Goal: Navigation & Orientation: Find specific page/section

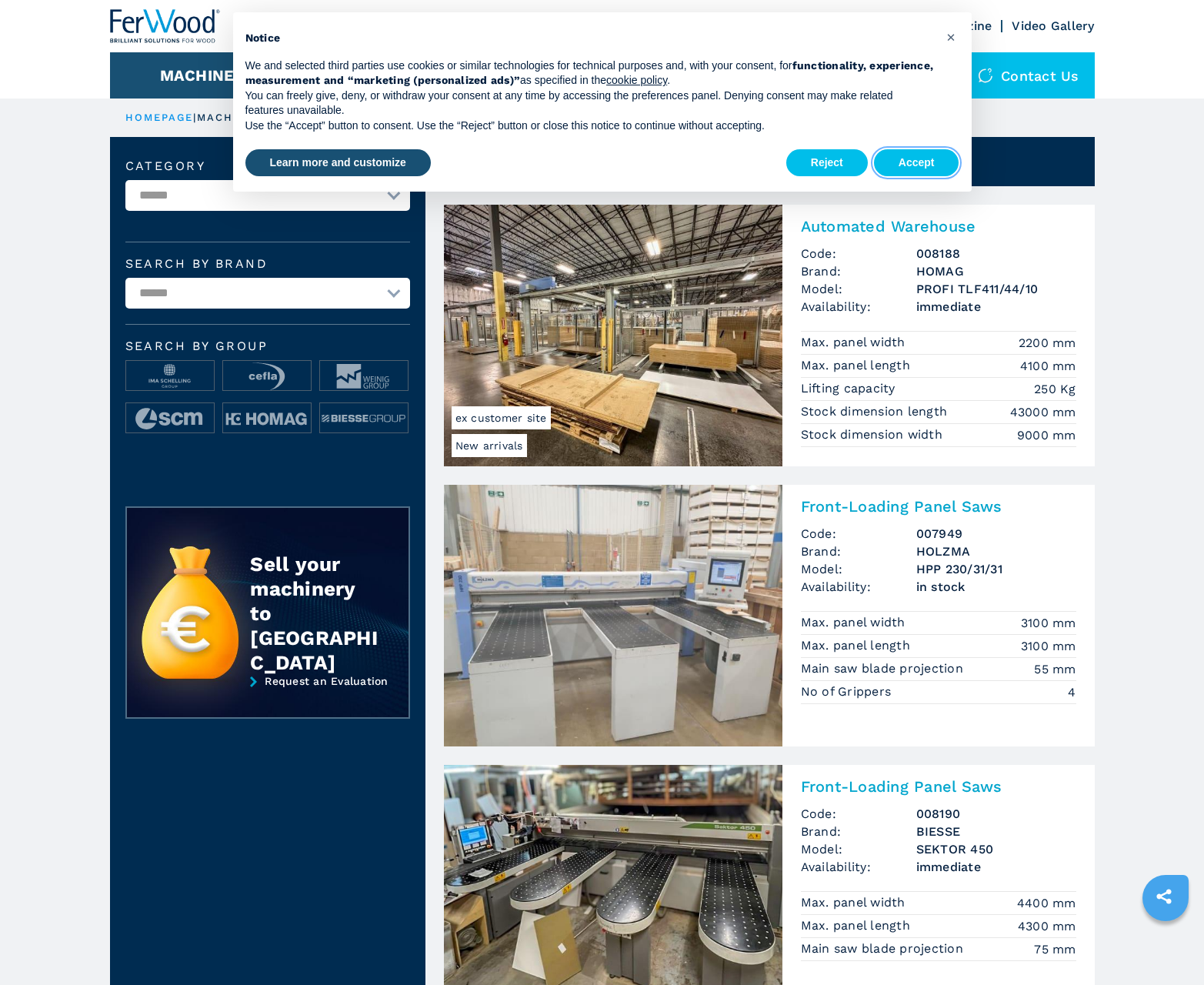
click at [917, 162] on button "Accept" at bounding box center [917, 162] width 86 height 28
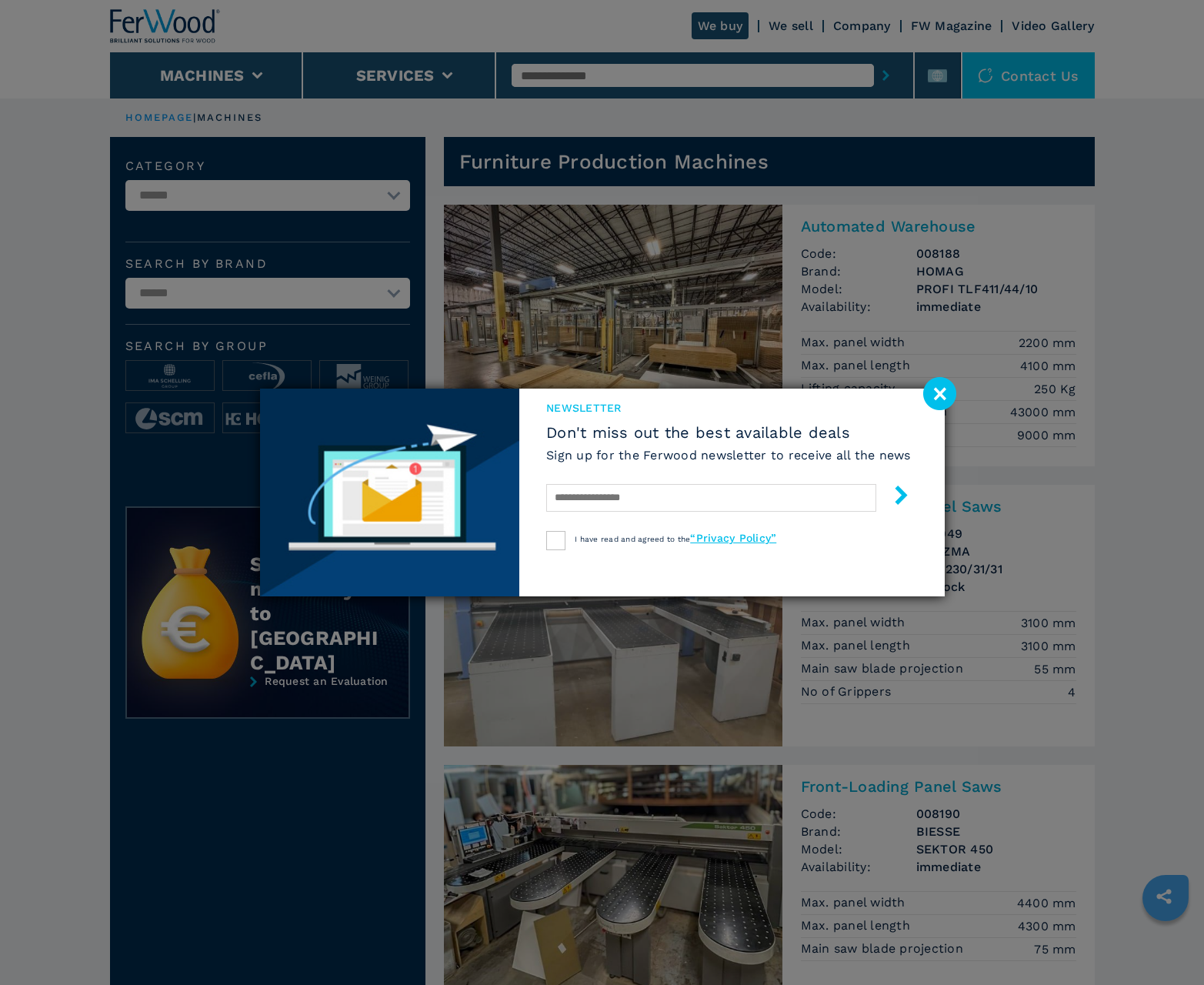
scroll to position [1540, 0]
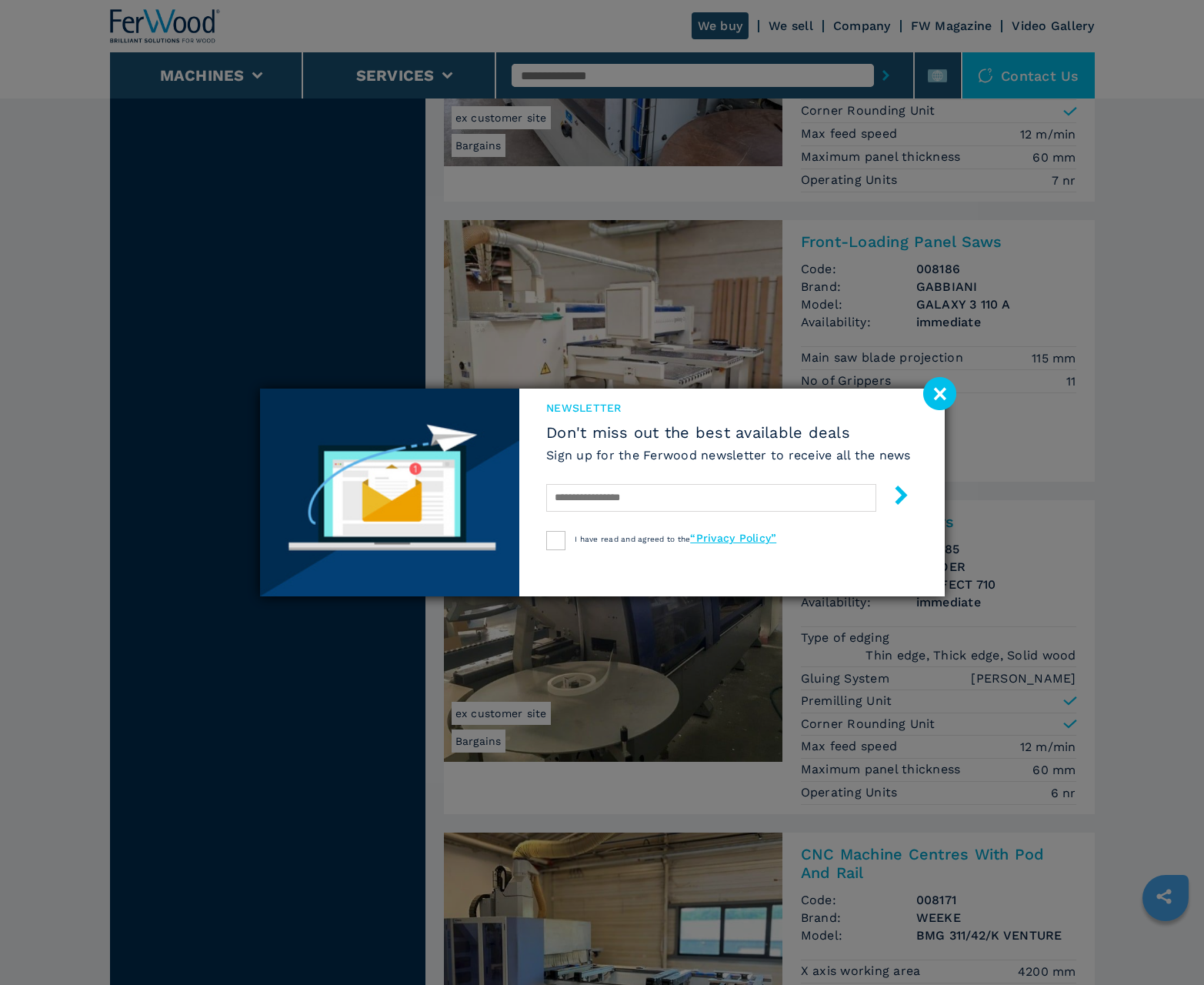
click at [940, 393] on image at bounding box center [940, 393] width 33 height 33
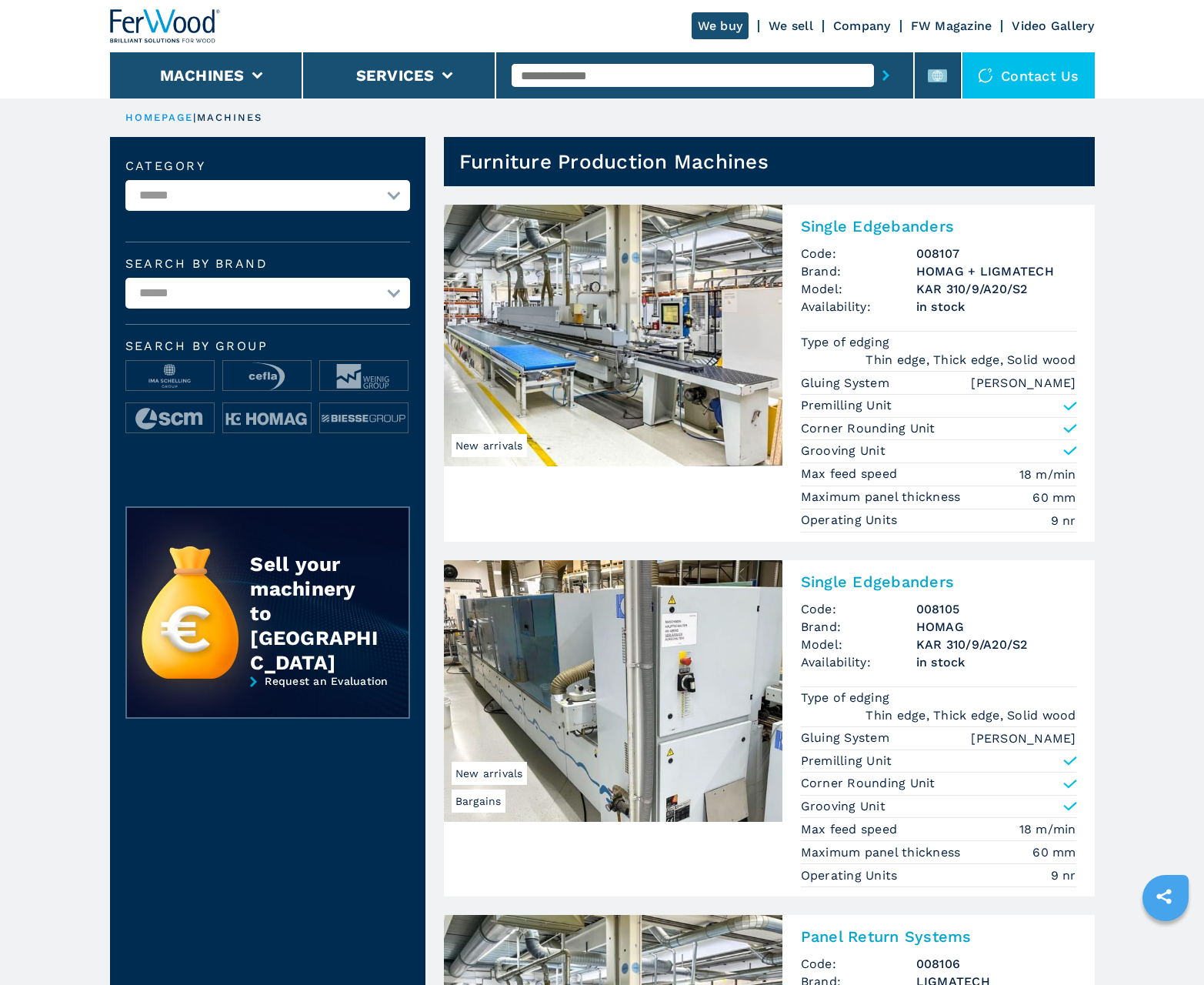
scroll to position [1540, 0]
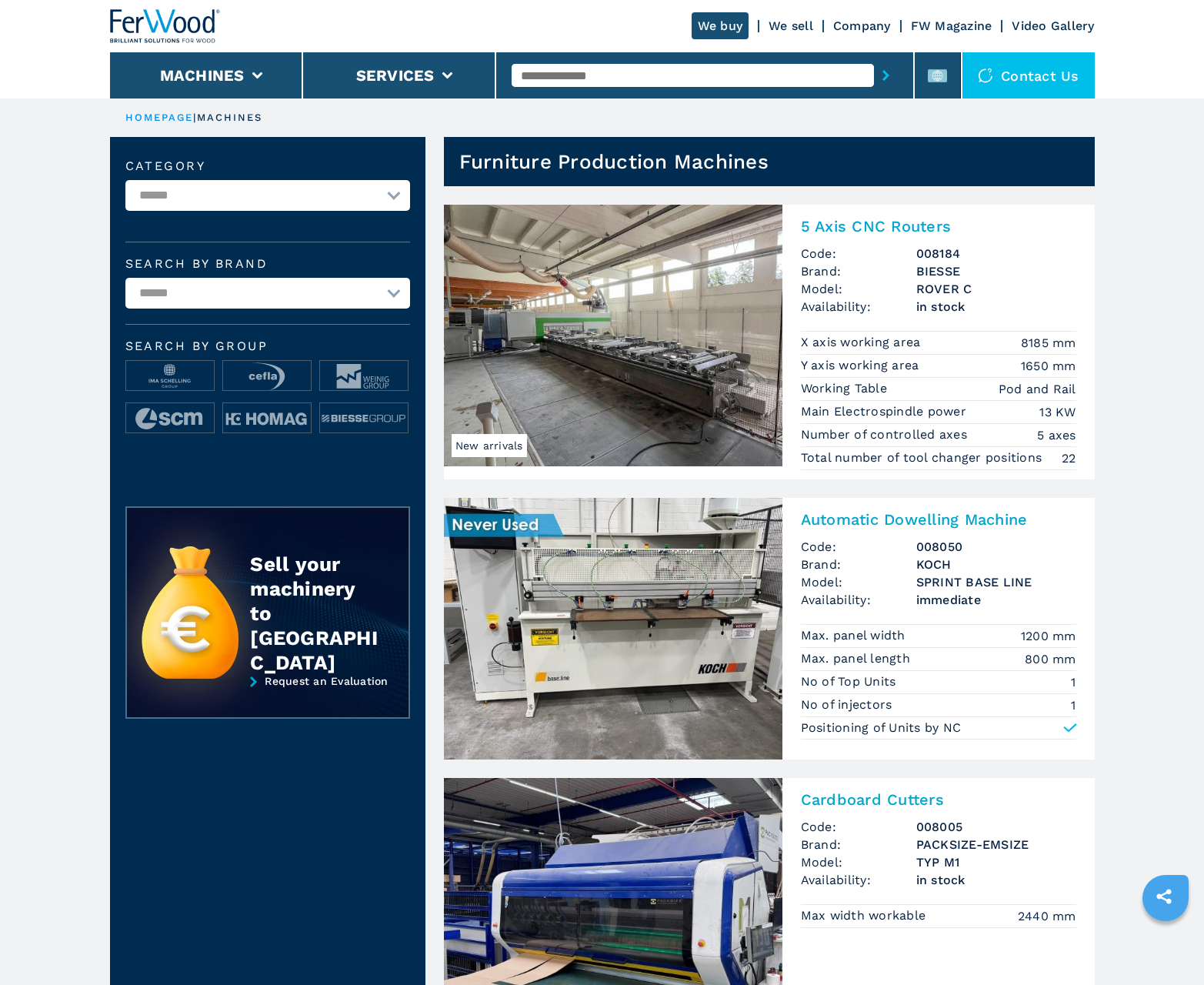
scroll to position [1540, 0]
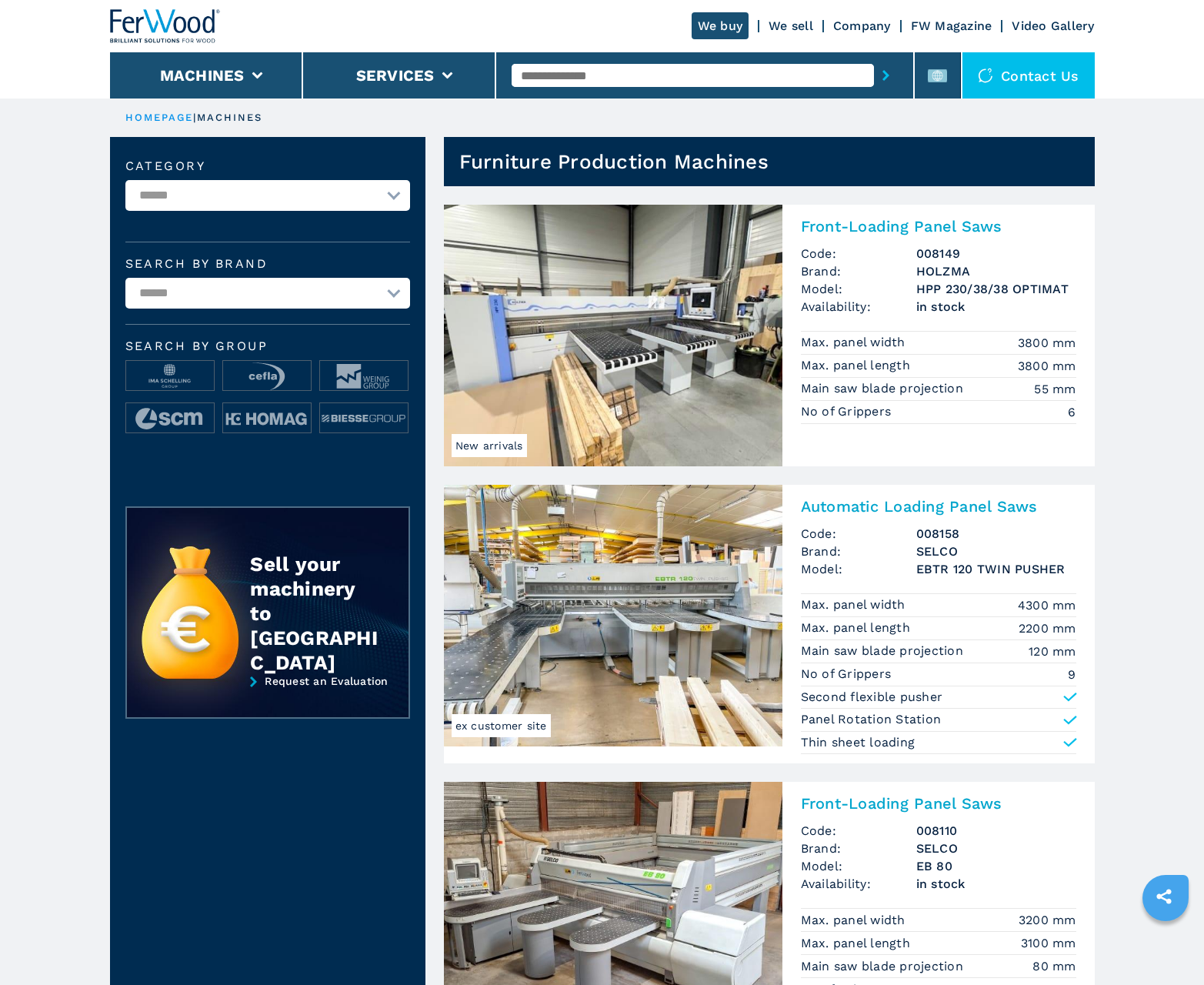
scroll to position [1540, 0]
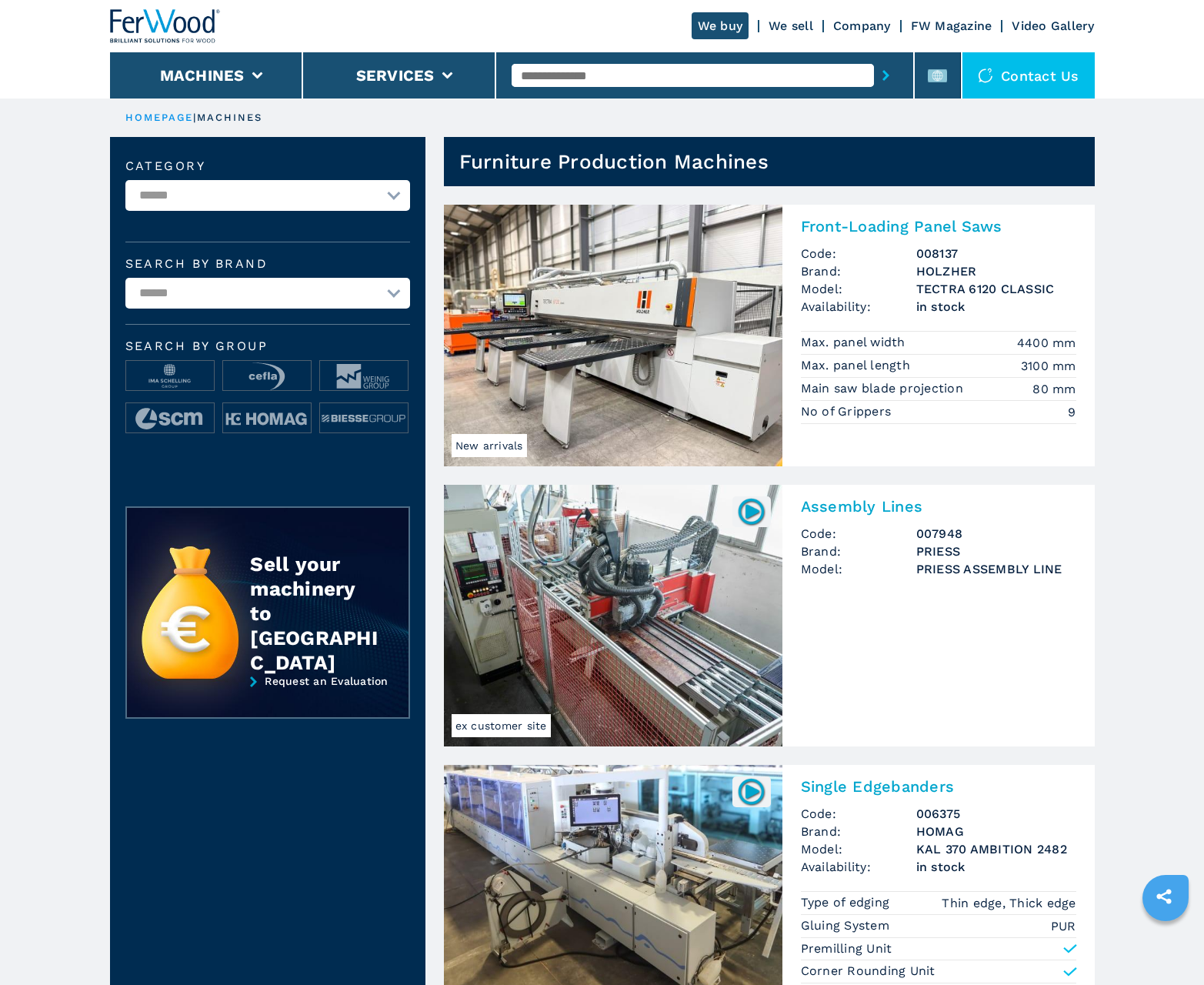
scroll to position [1540, 0]
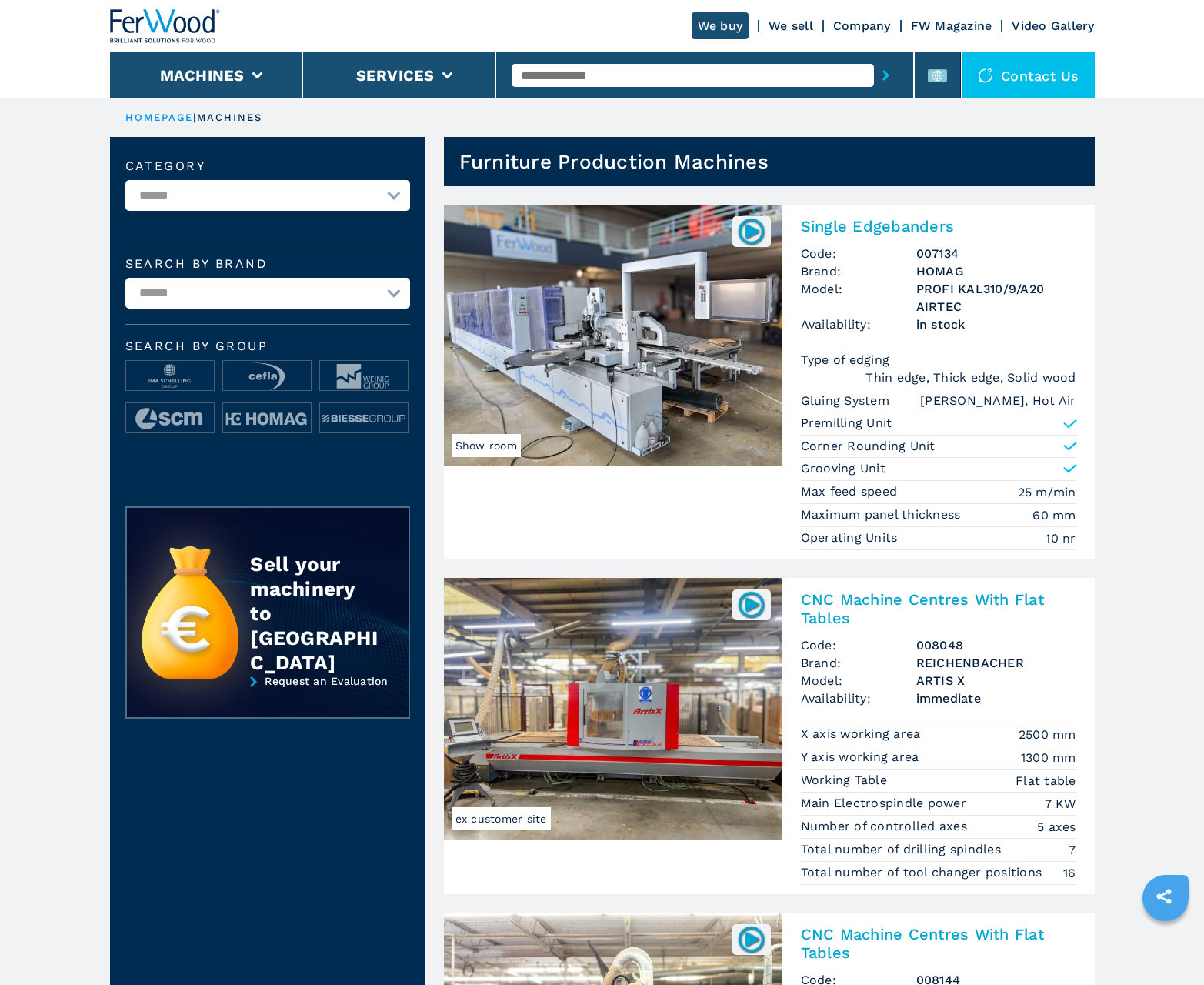
scroll to position [1540, 0]
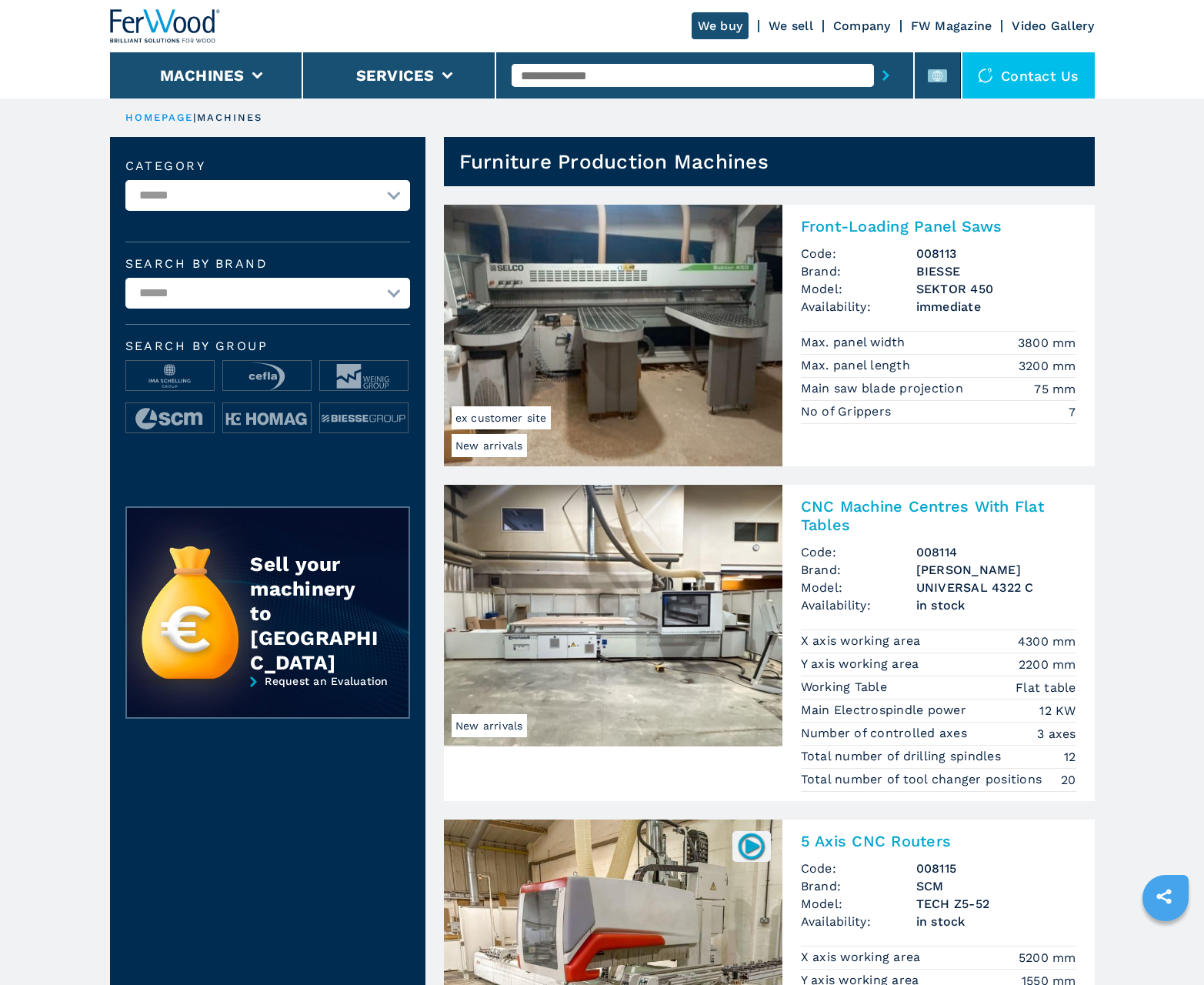
scroll to position [1540, 0]
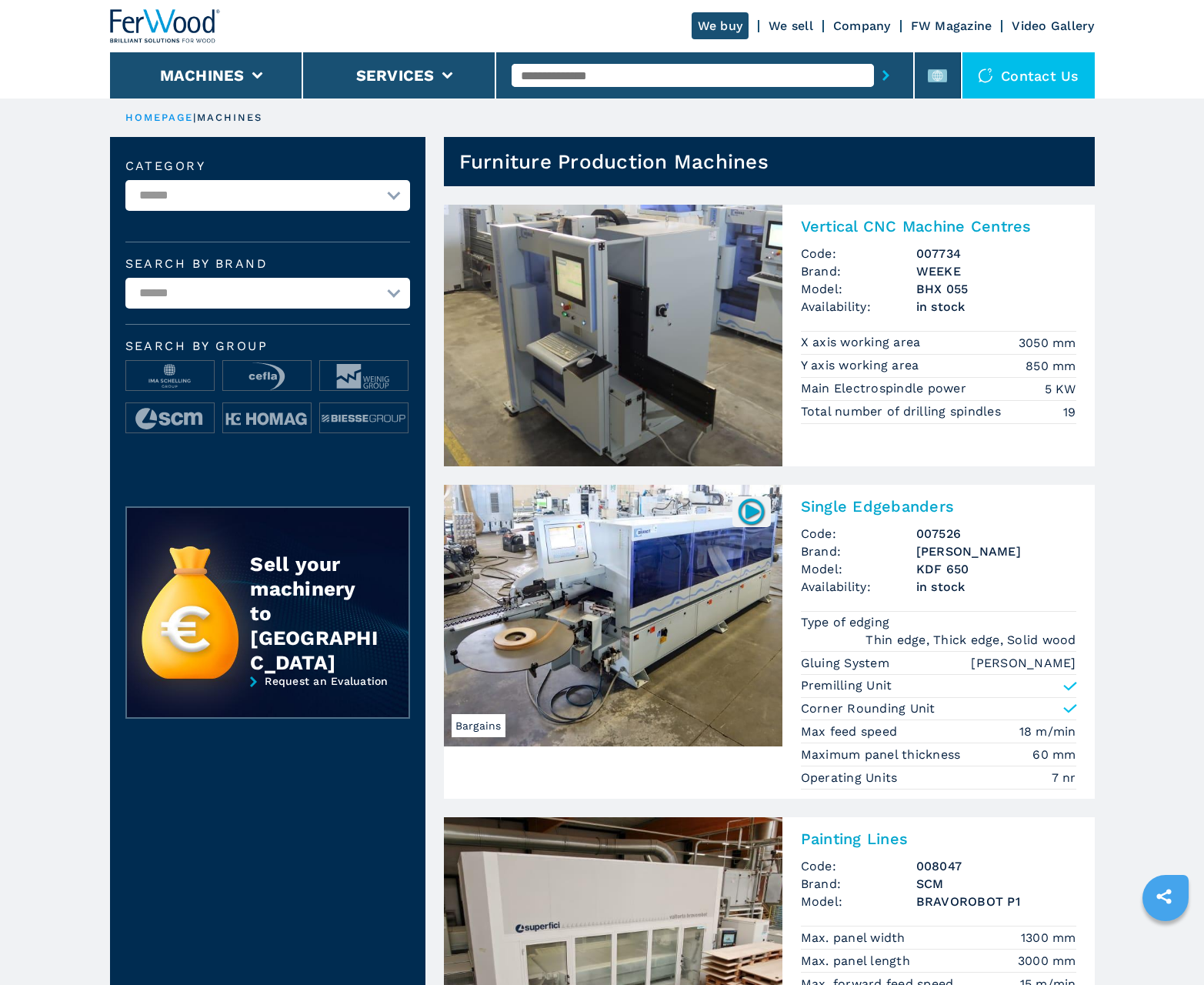
scroll to position [1540, 0]
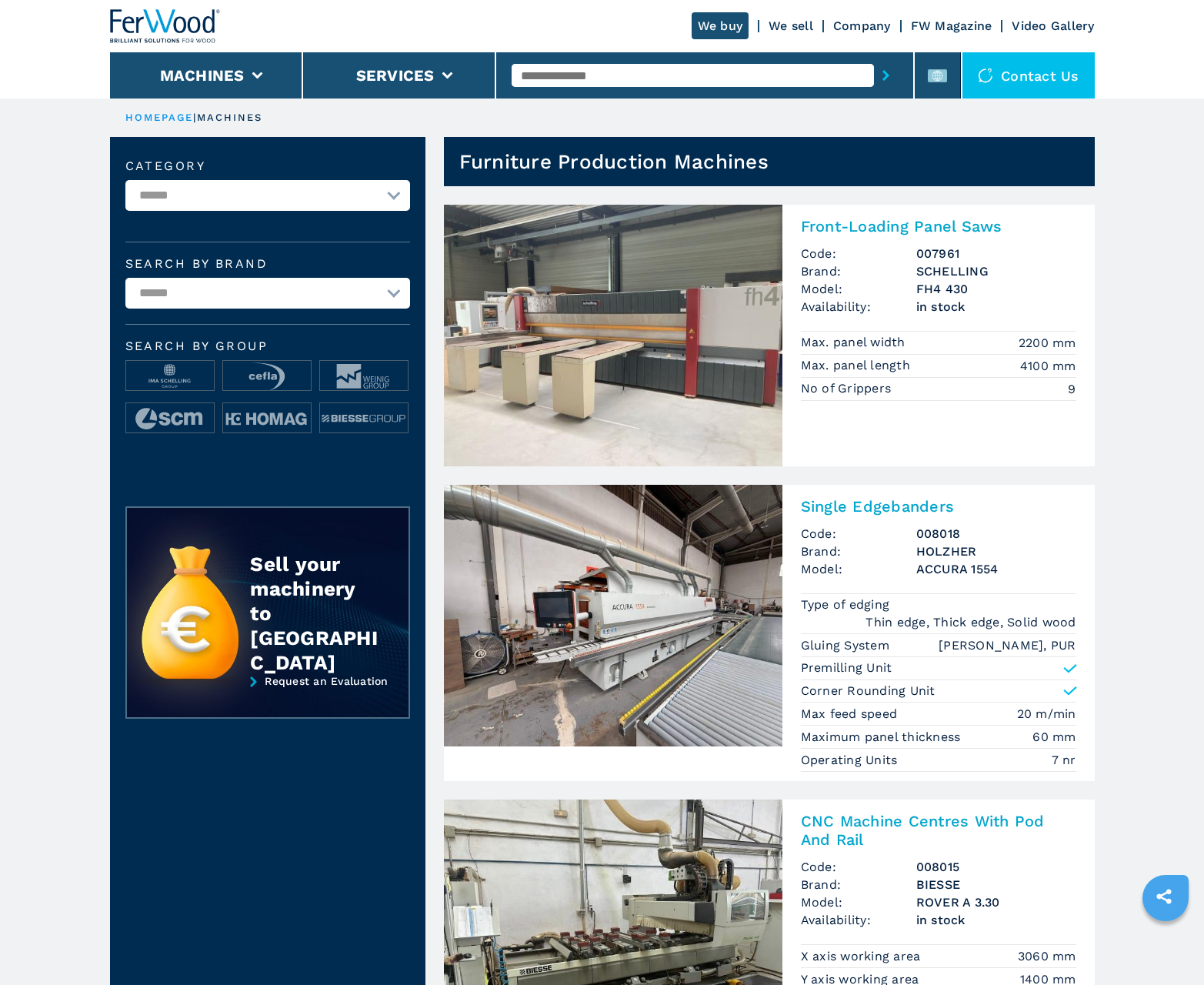
scroll to position [1540, 0]
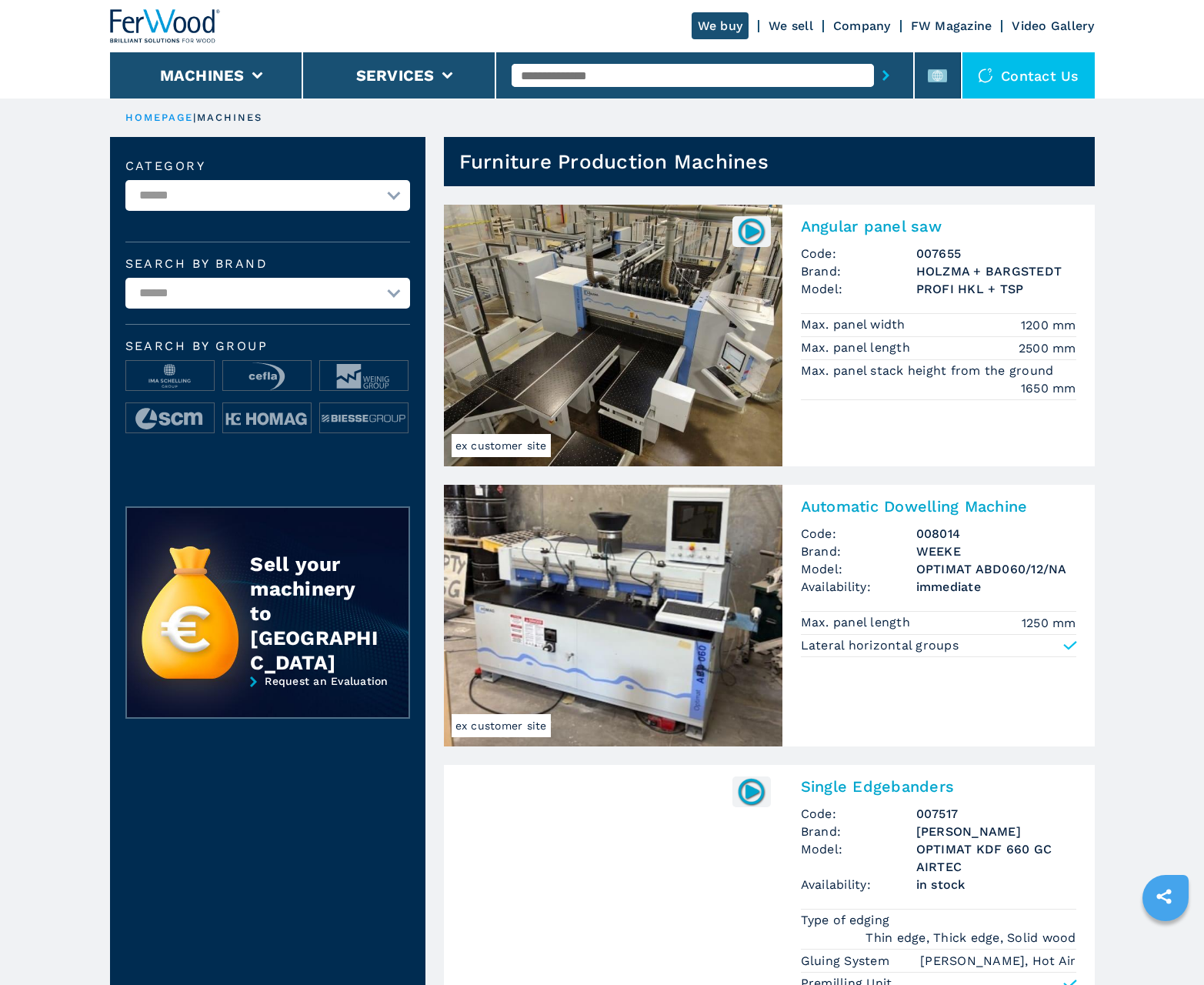
scroll to position [1540, 0]
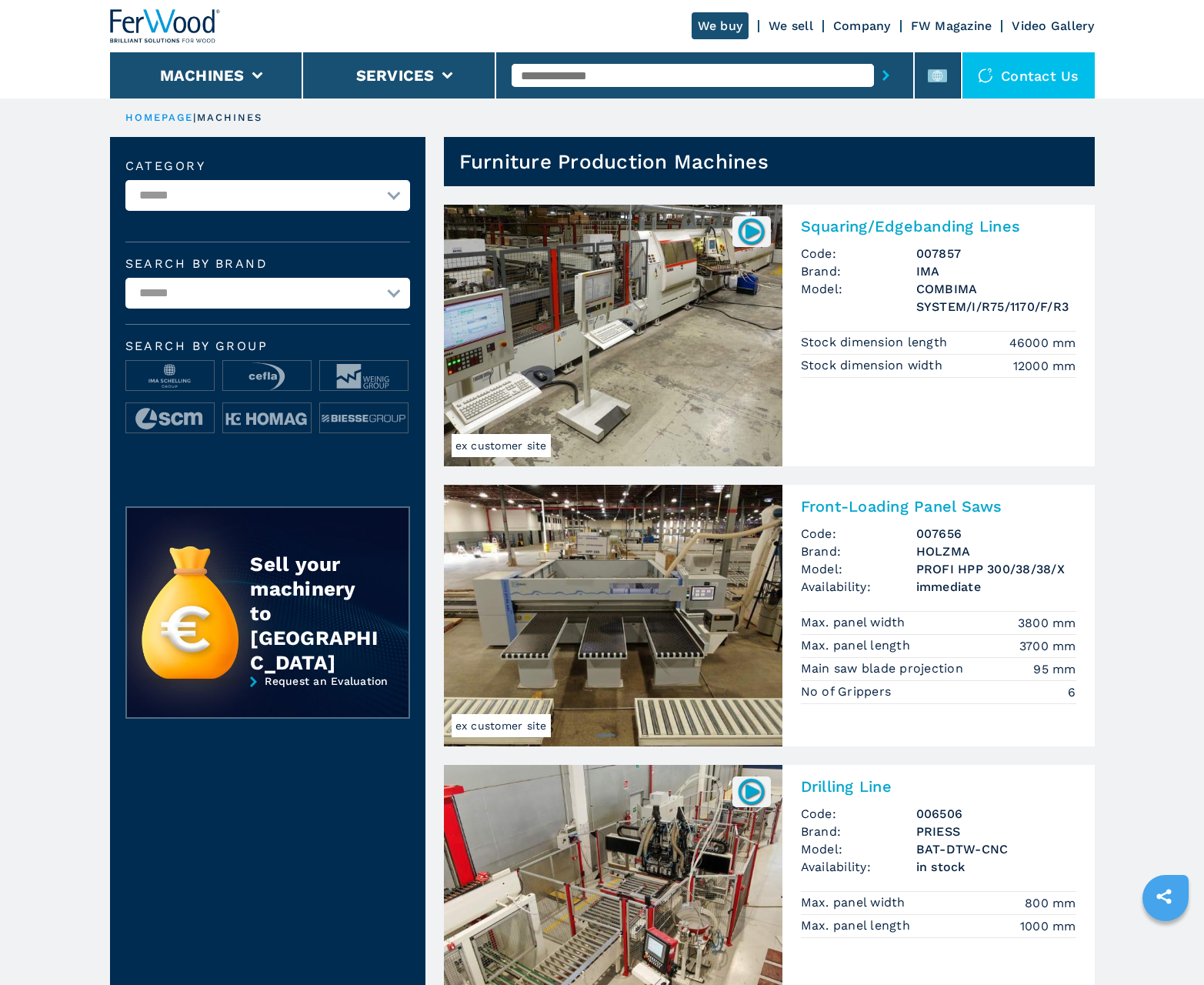
scroll to position [1540, 0]
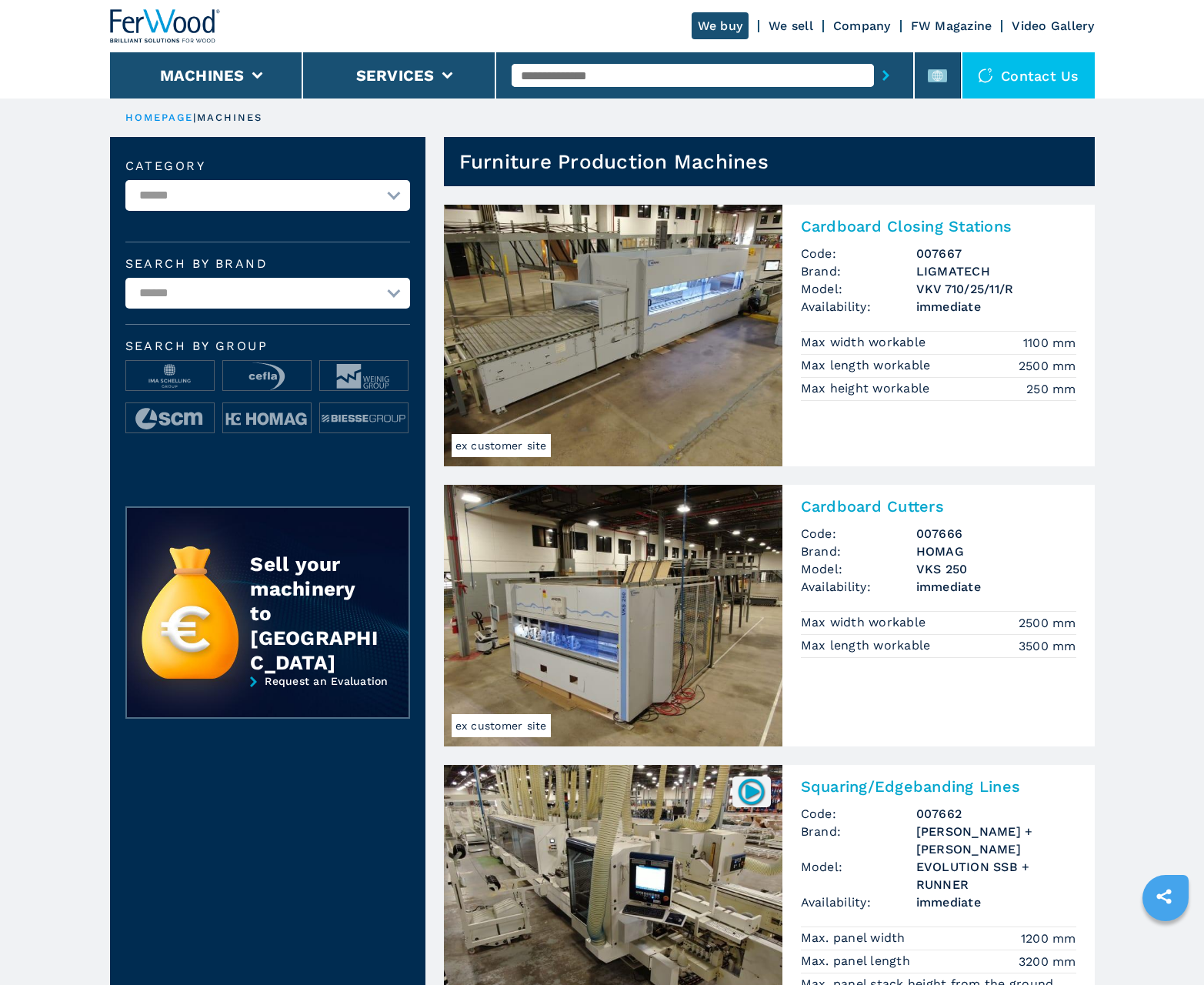
scroll to position [1540, 0]
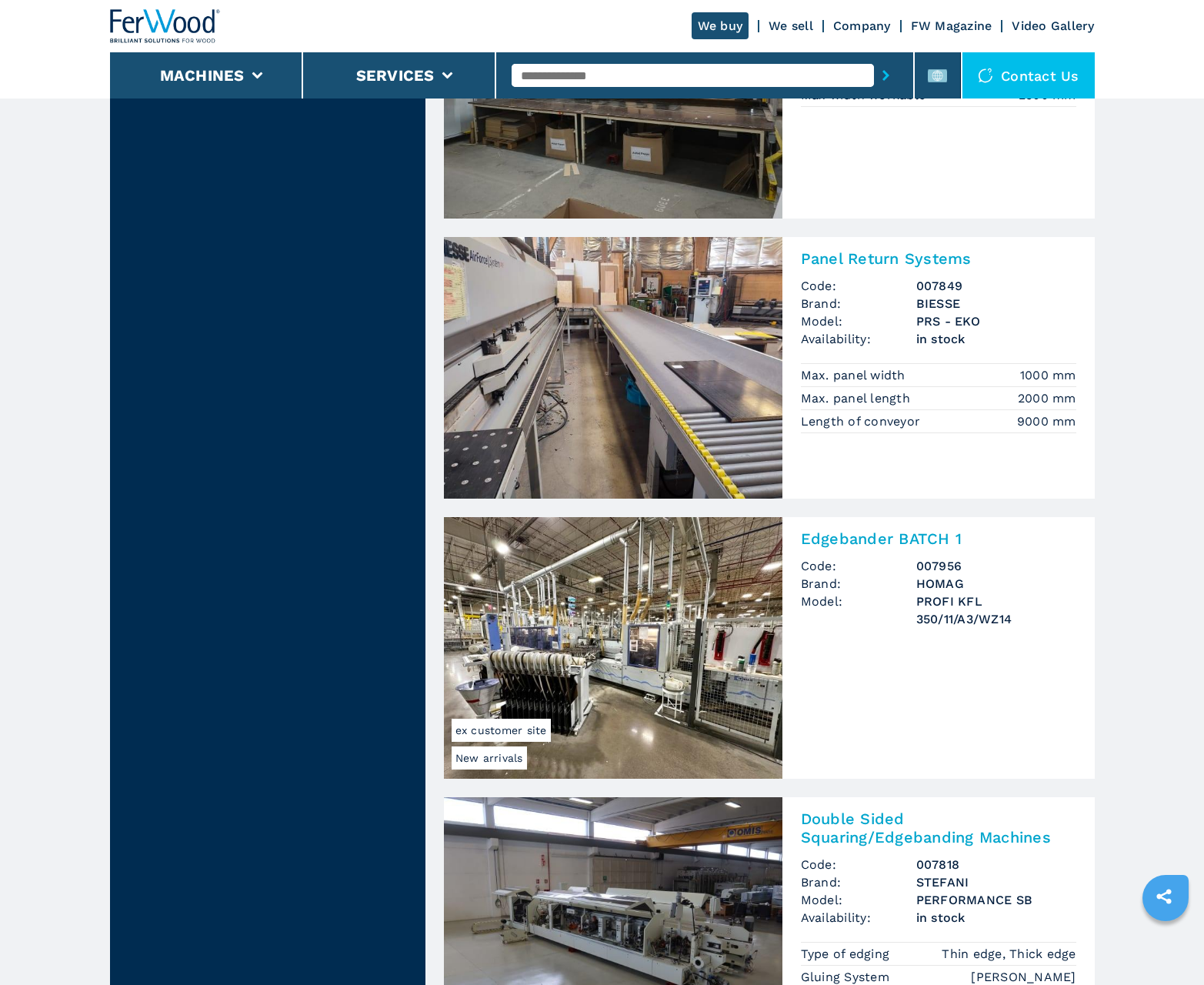
scroll to position [3071, 0]
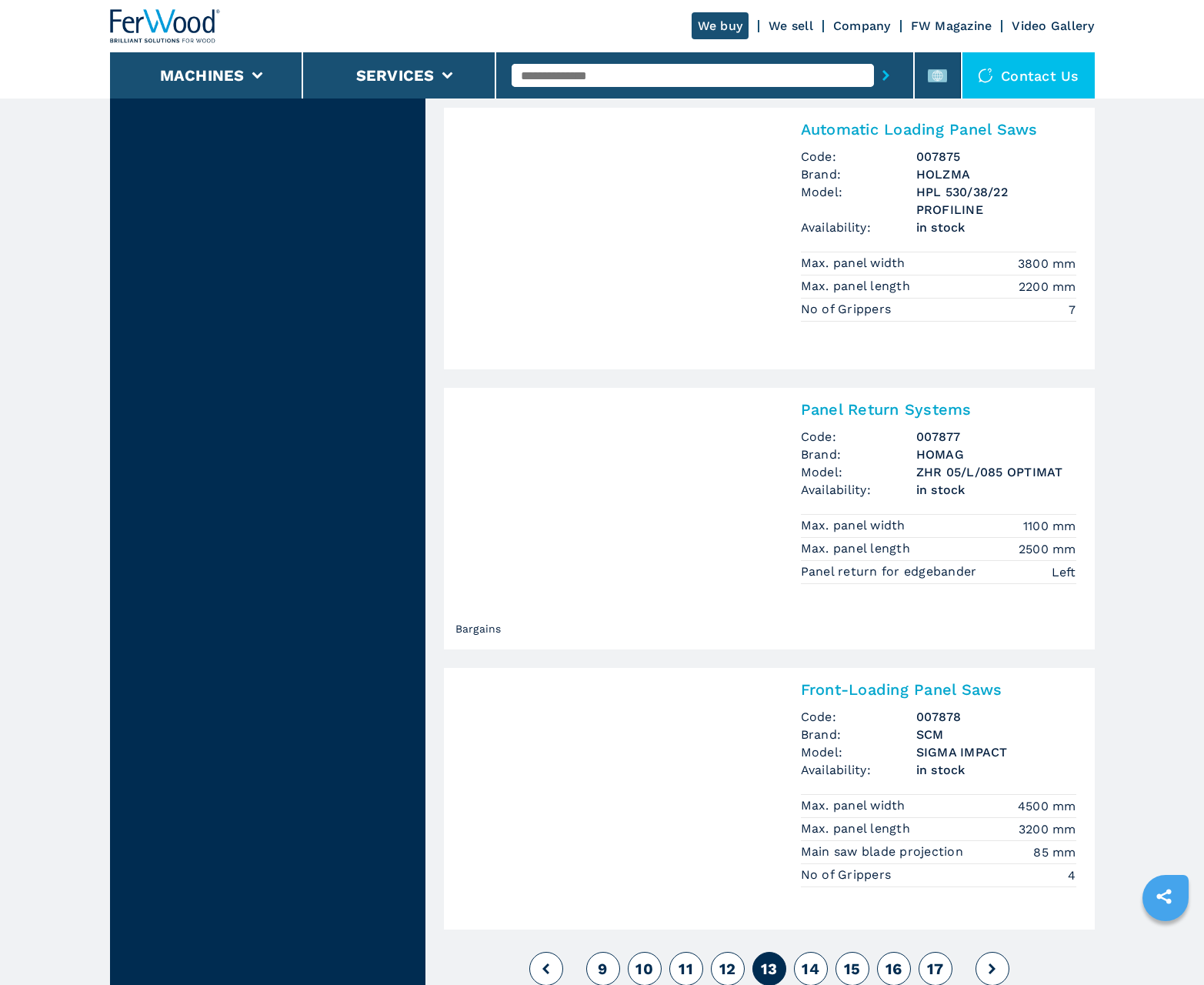
click at [810, 969] on span "14" at bounding box center [810, 969] width 18 height 18
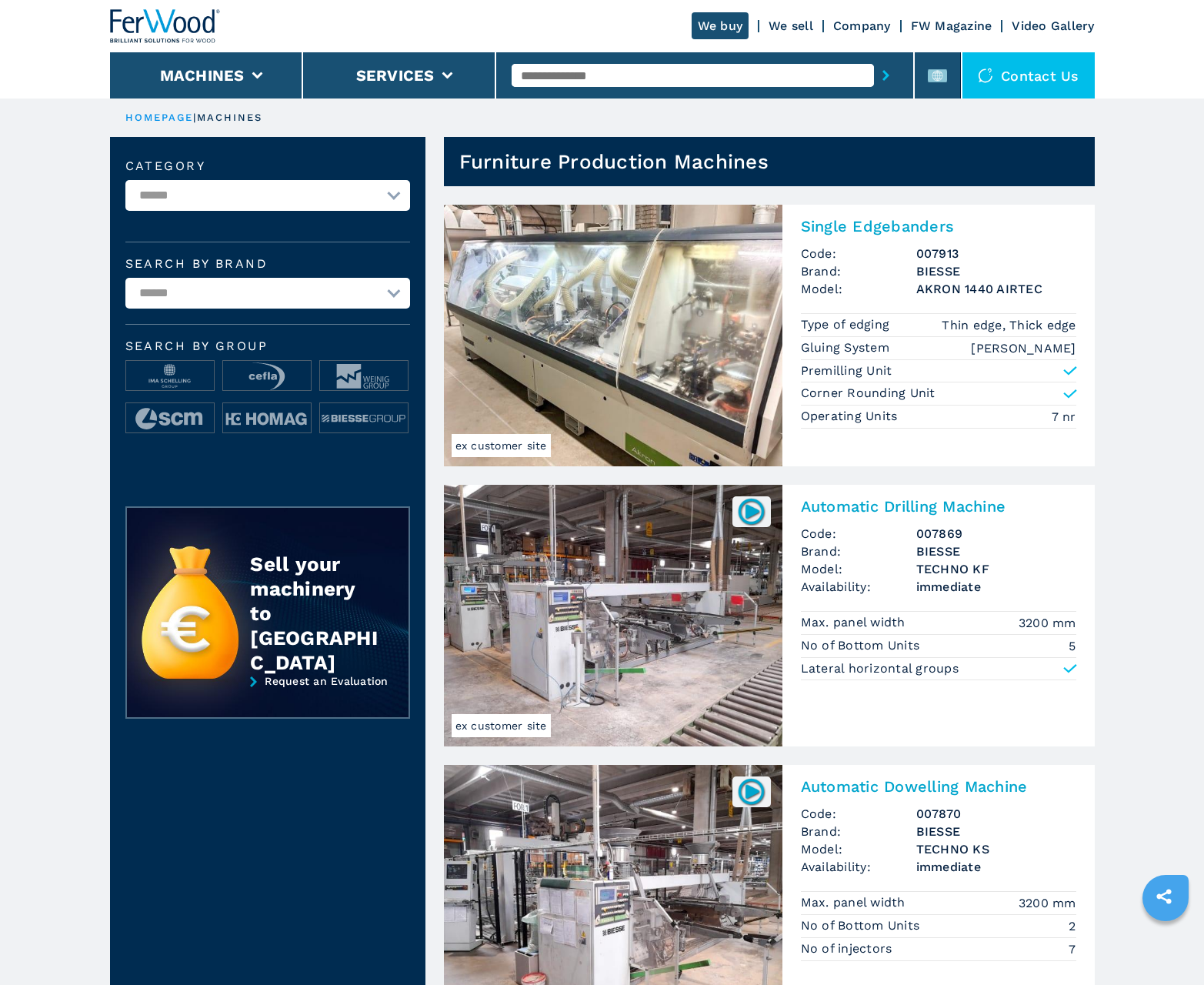
scroll to position [1540, 0]
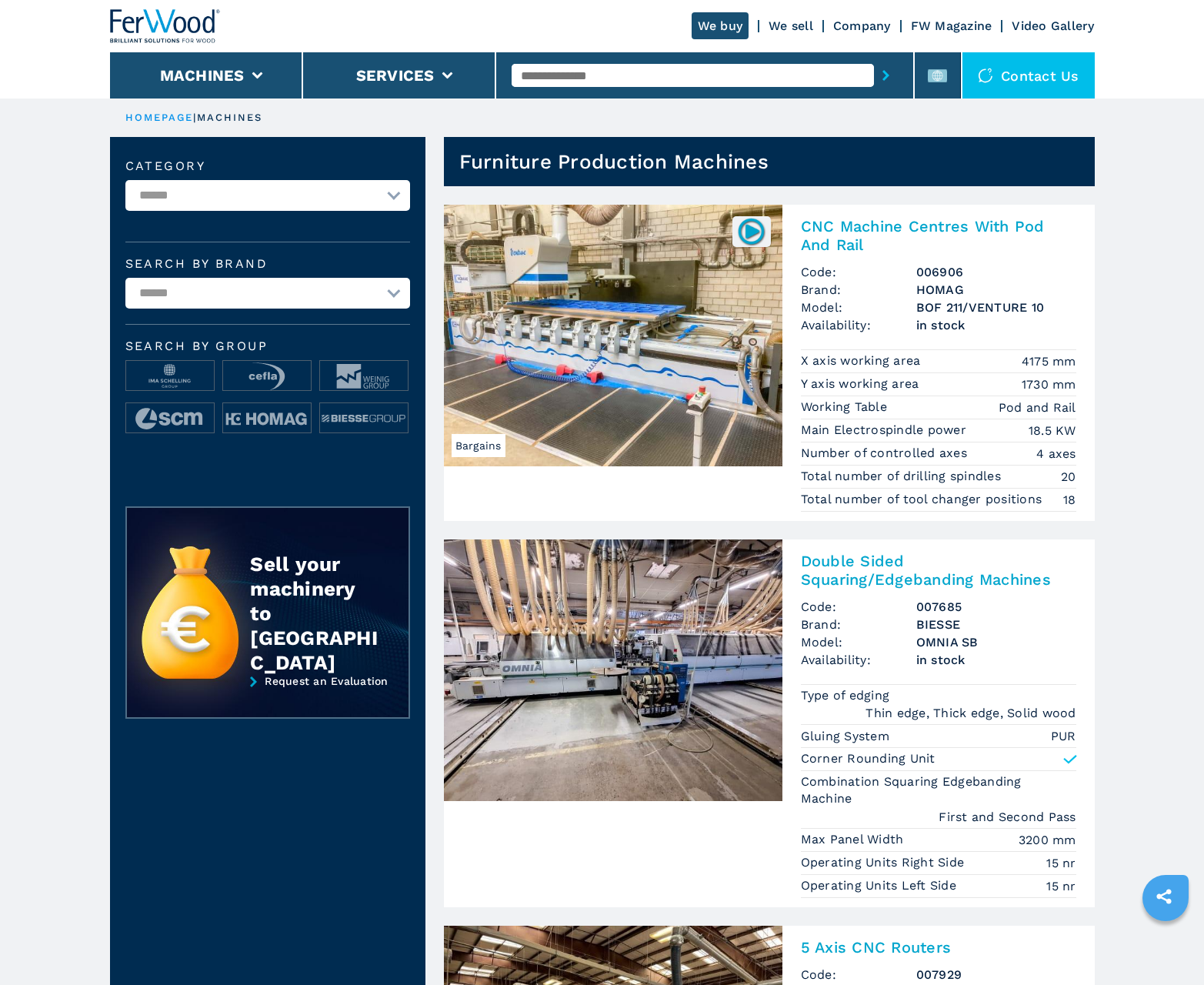
scroll to position [1540, 0]
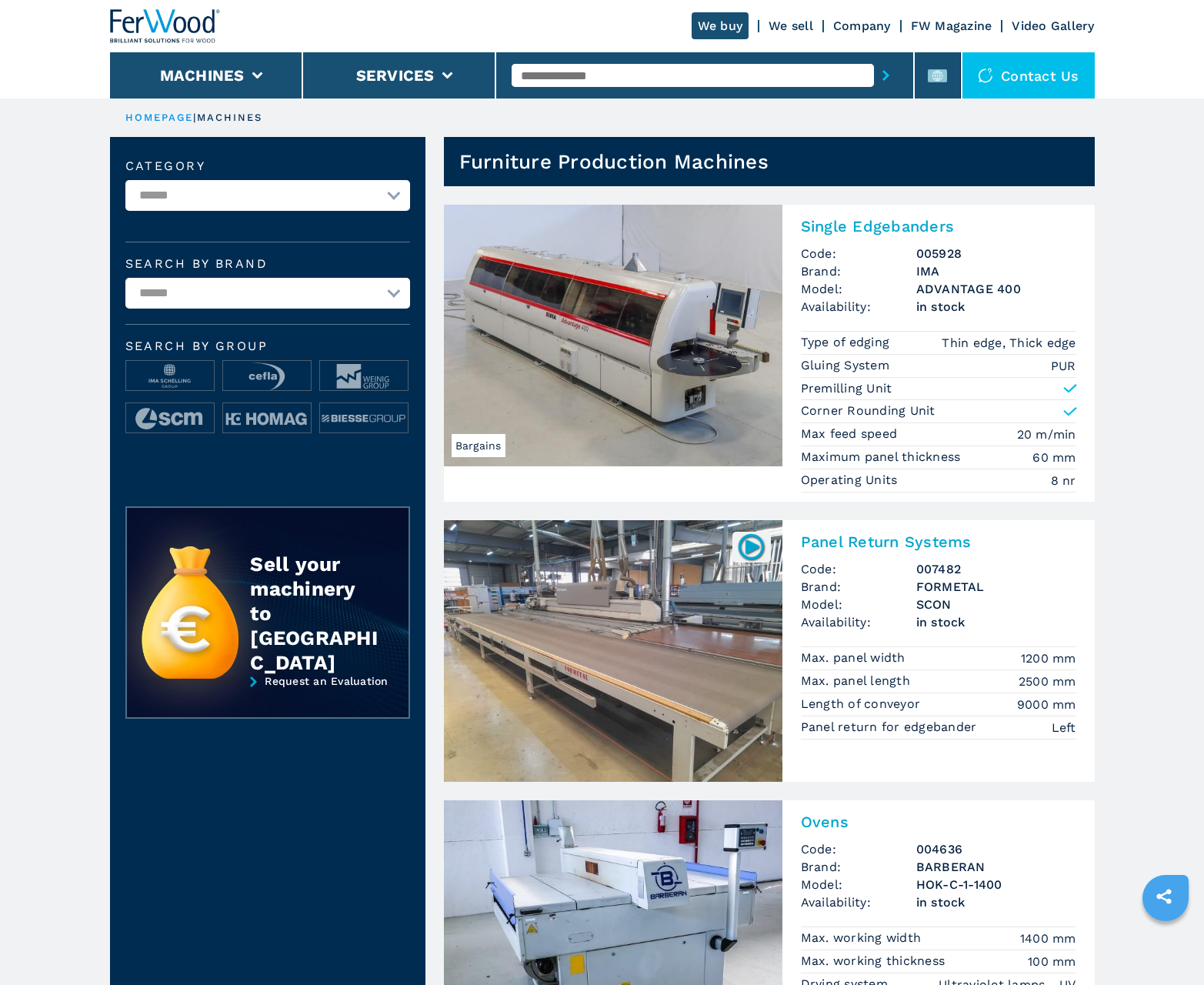
scroll to position [1540, 0]
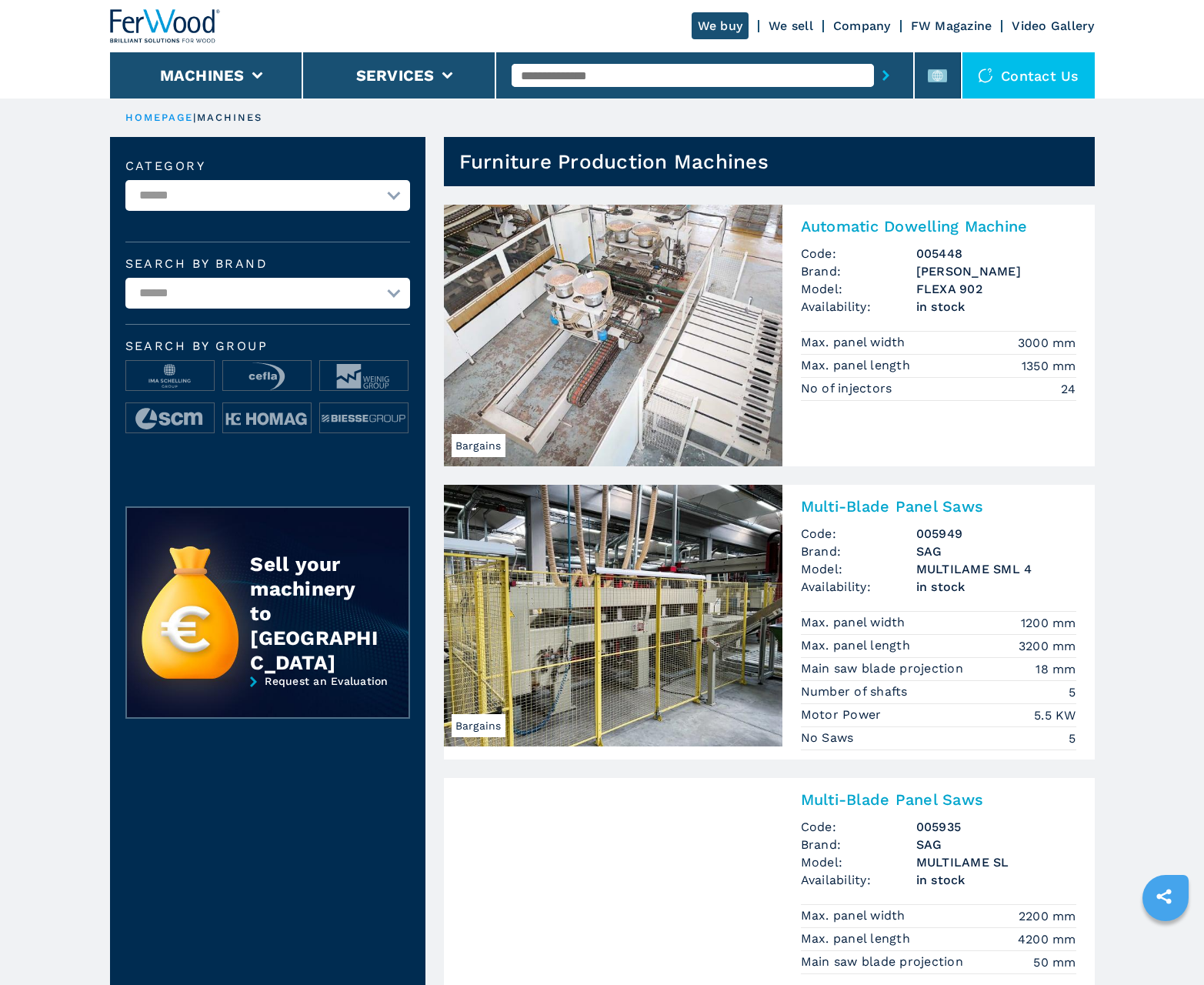
scroll to position [1540, 0]
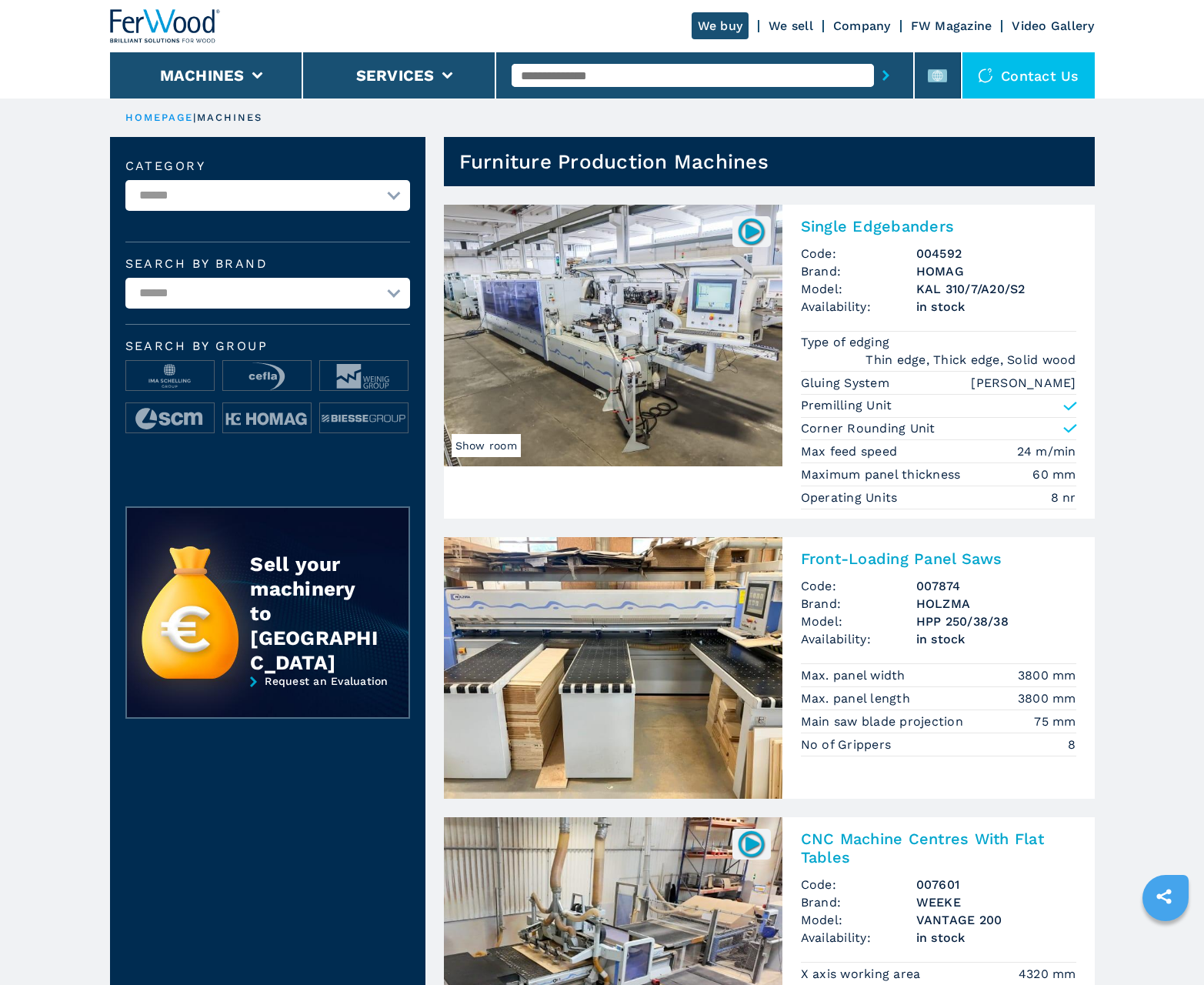
scroll to position [1540, 0]
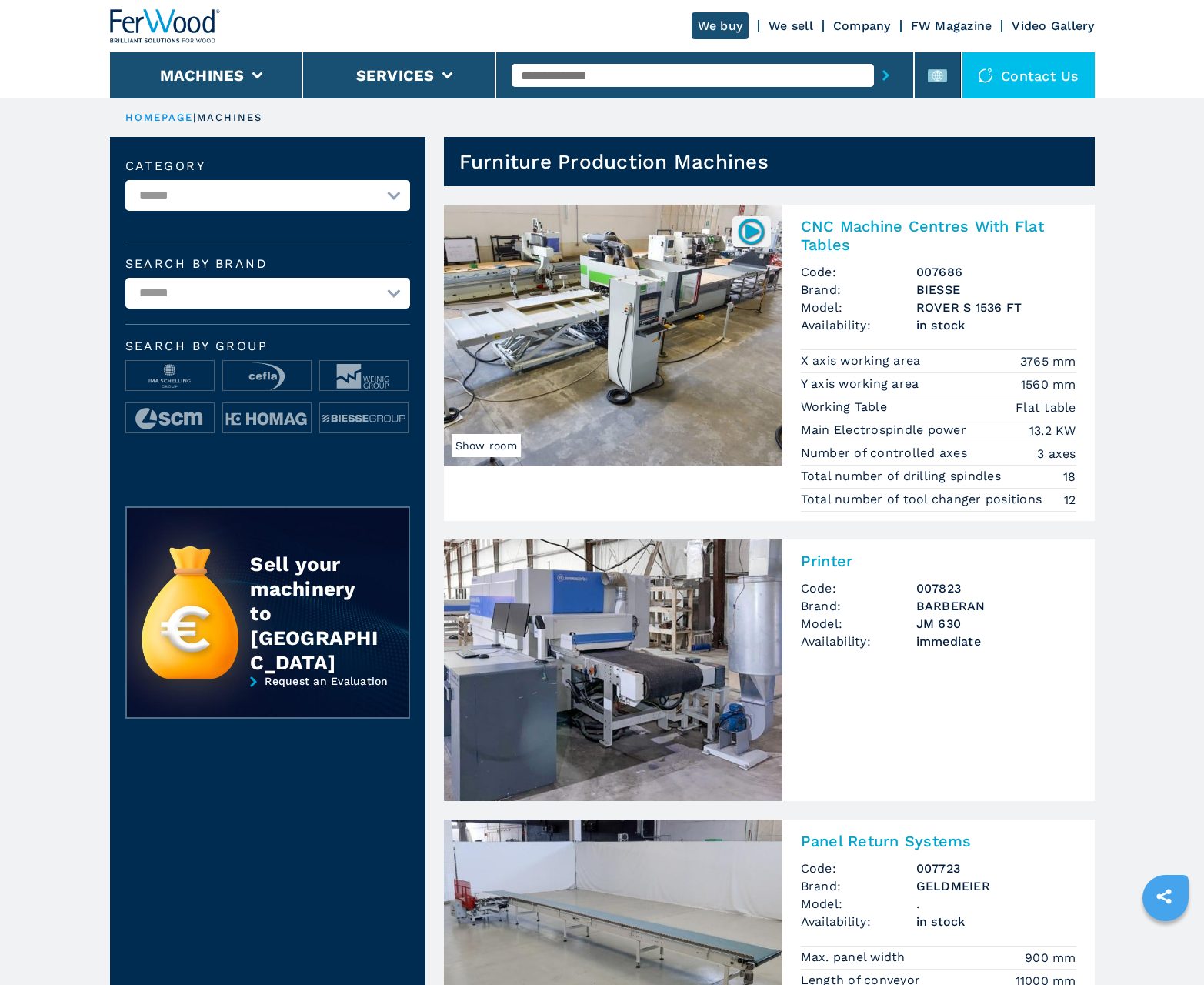
scroll to position [1540, 0]
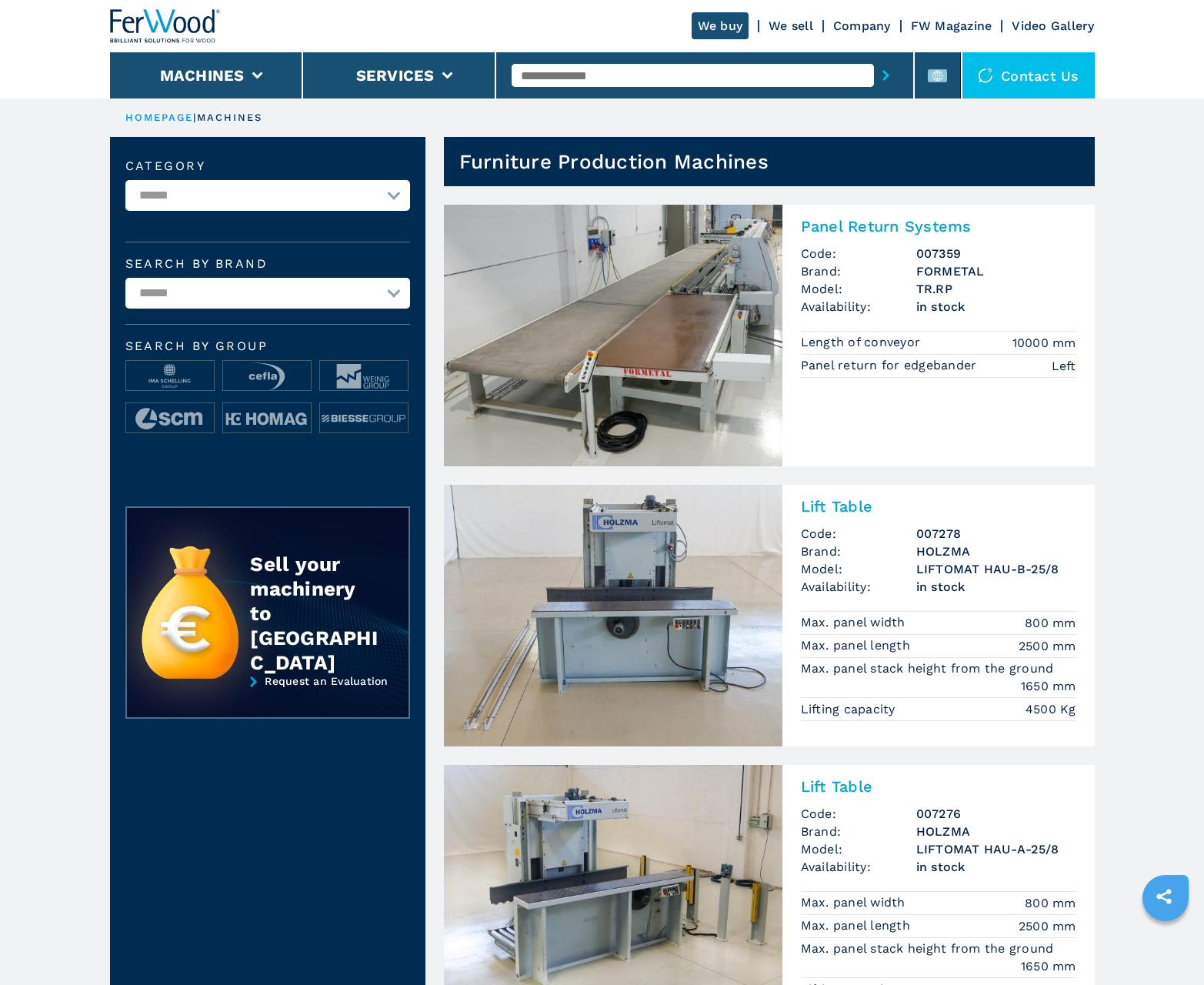
scroll to position [1540, 0]
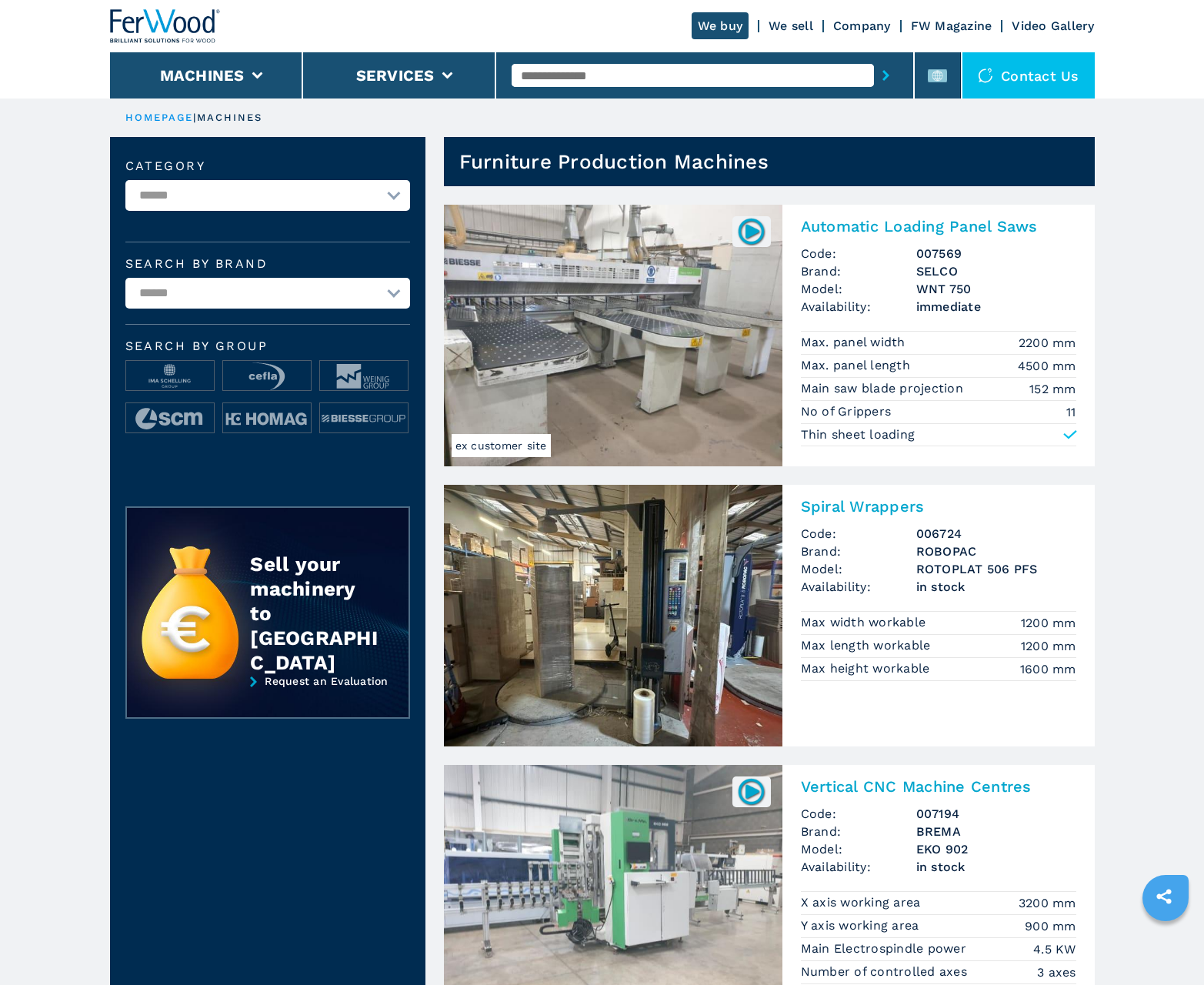
scroll to position [1540, 0]
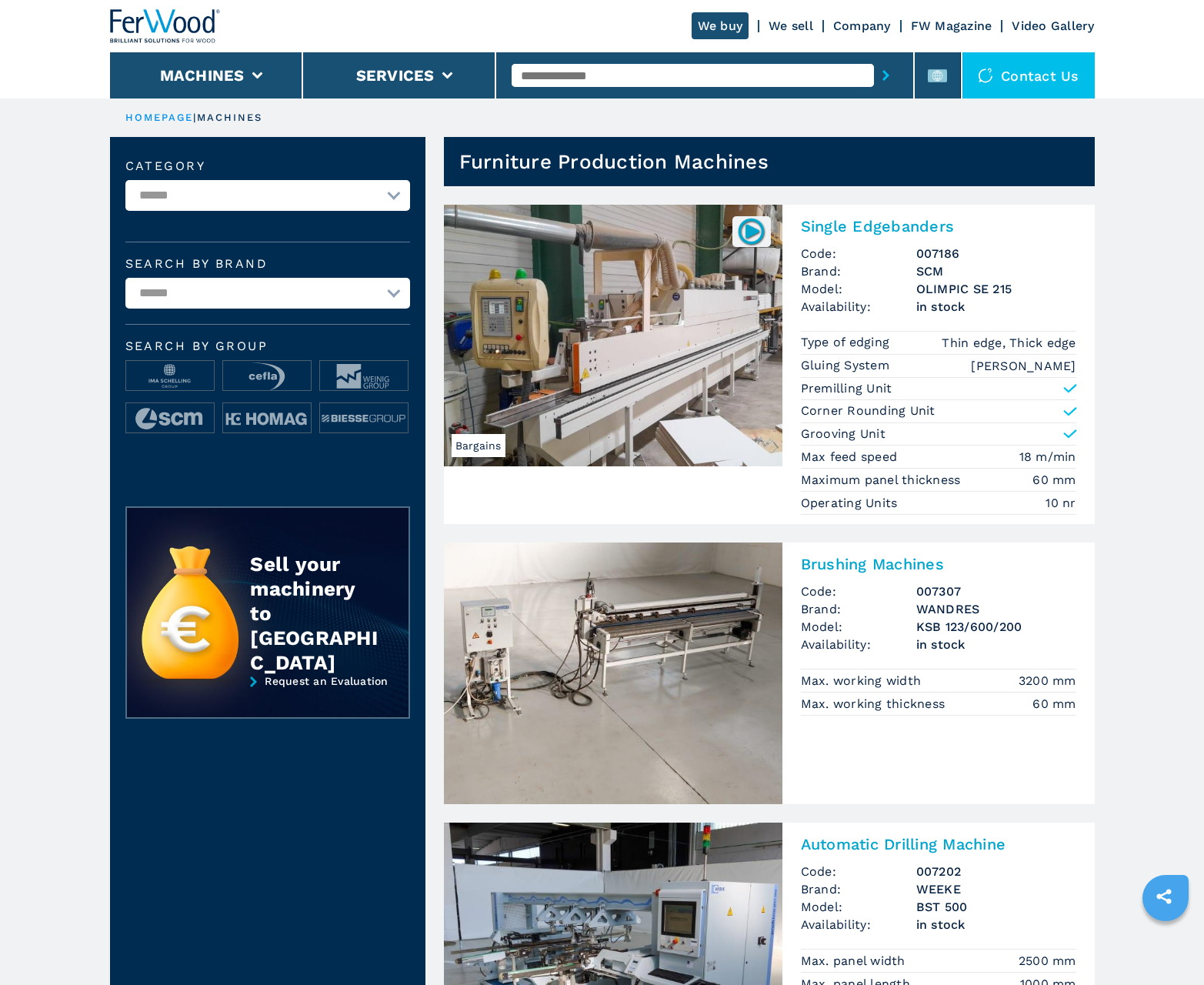
scroll to position [1540, 0]
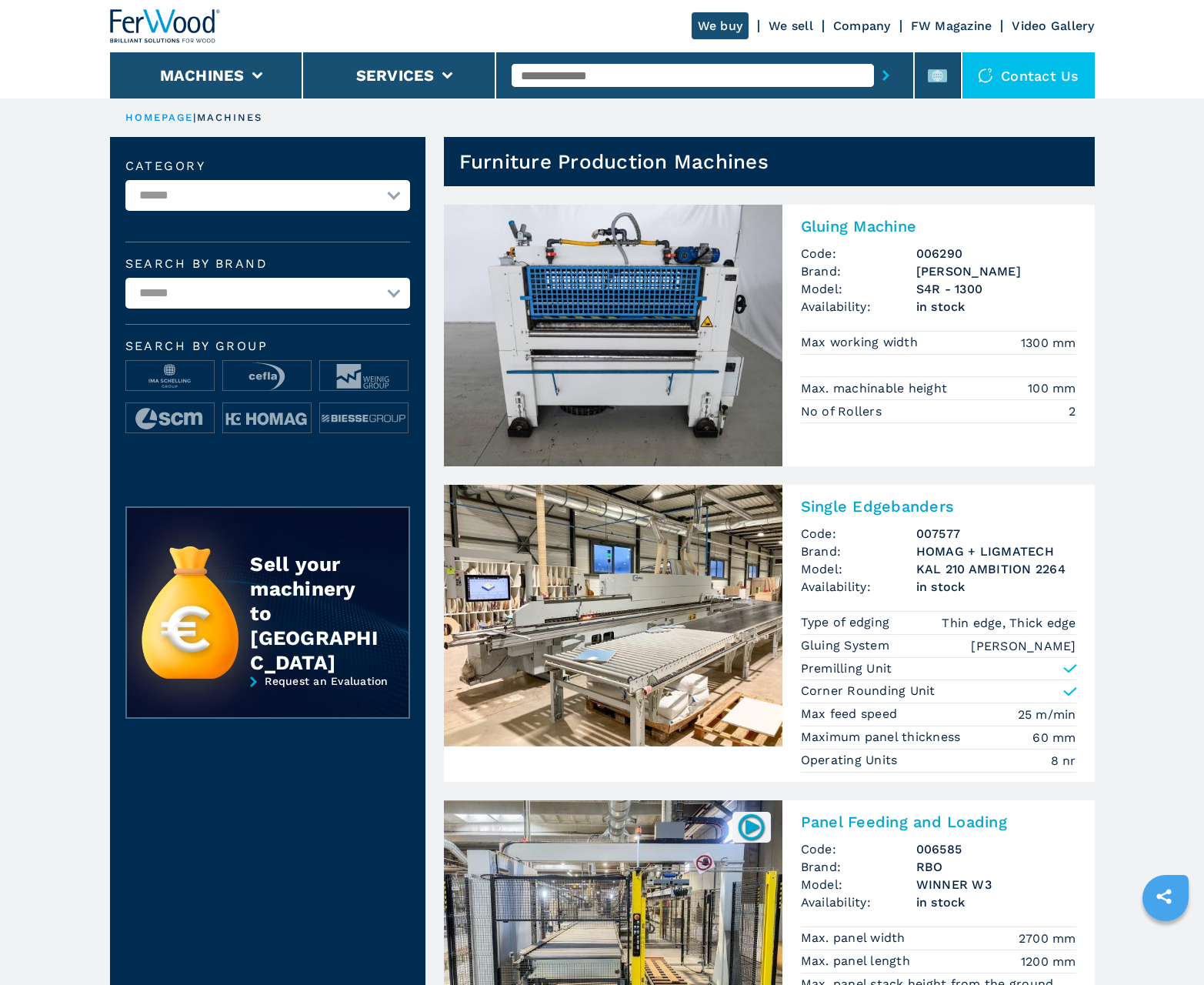
scroll to position [1540, 0]
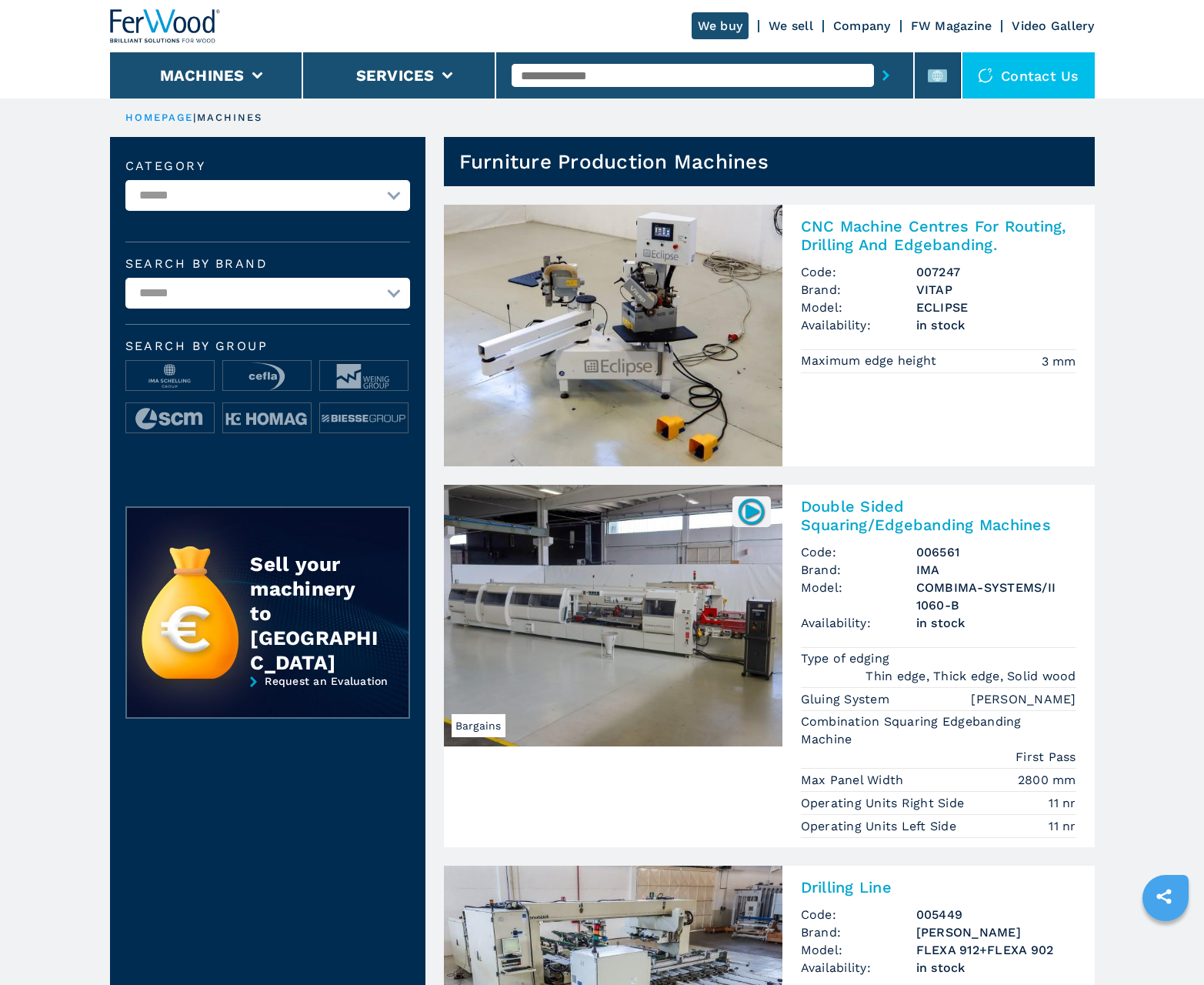
scroll to position [1540, 0]
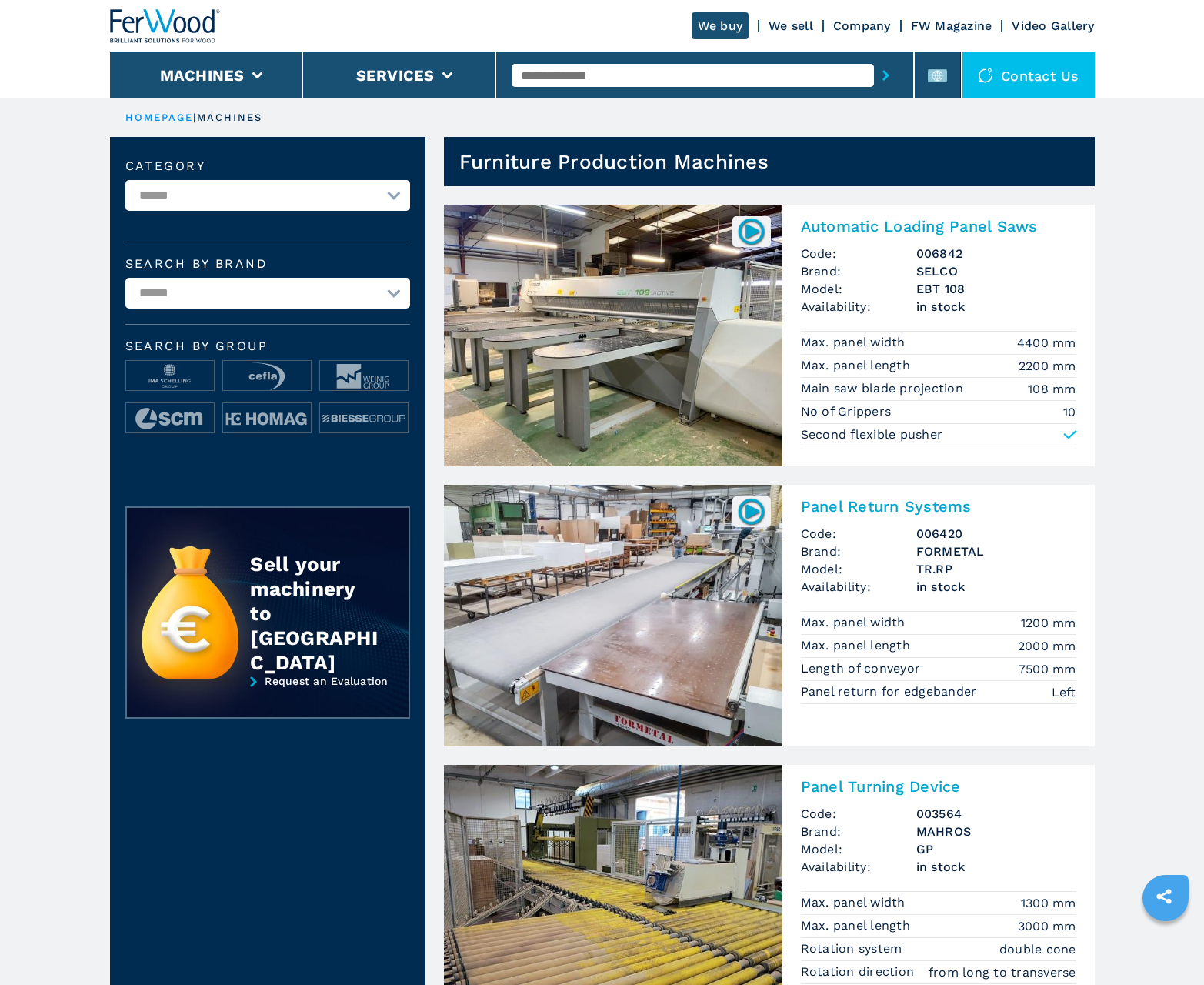
scroll to position [1540, 0]
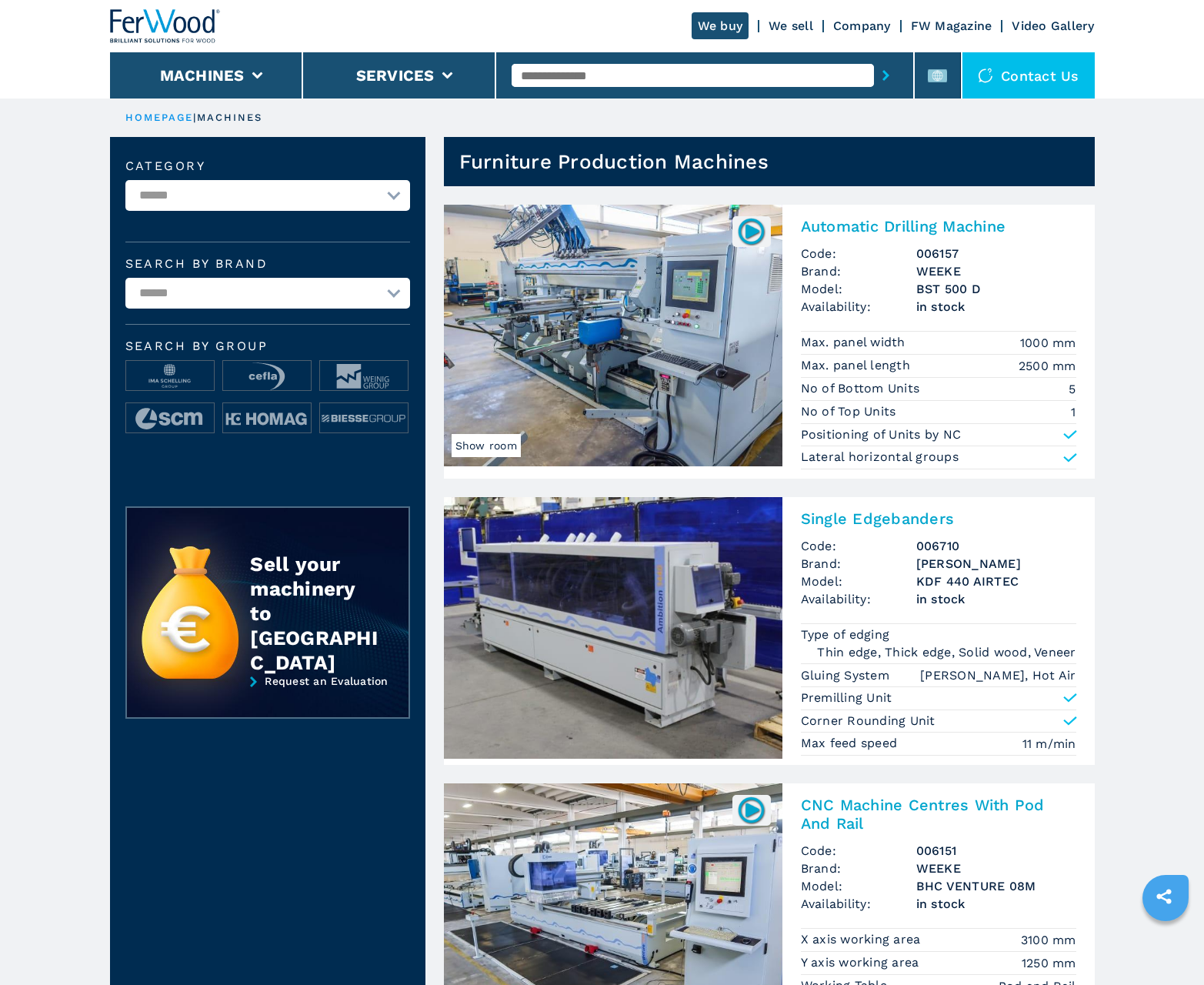
scroll to position [1540, 0]
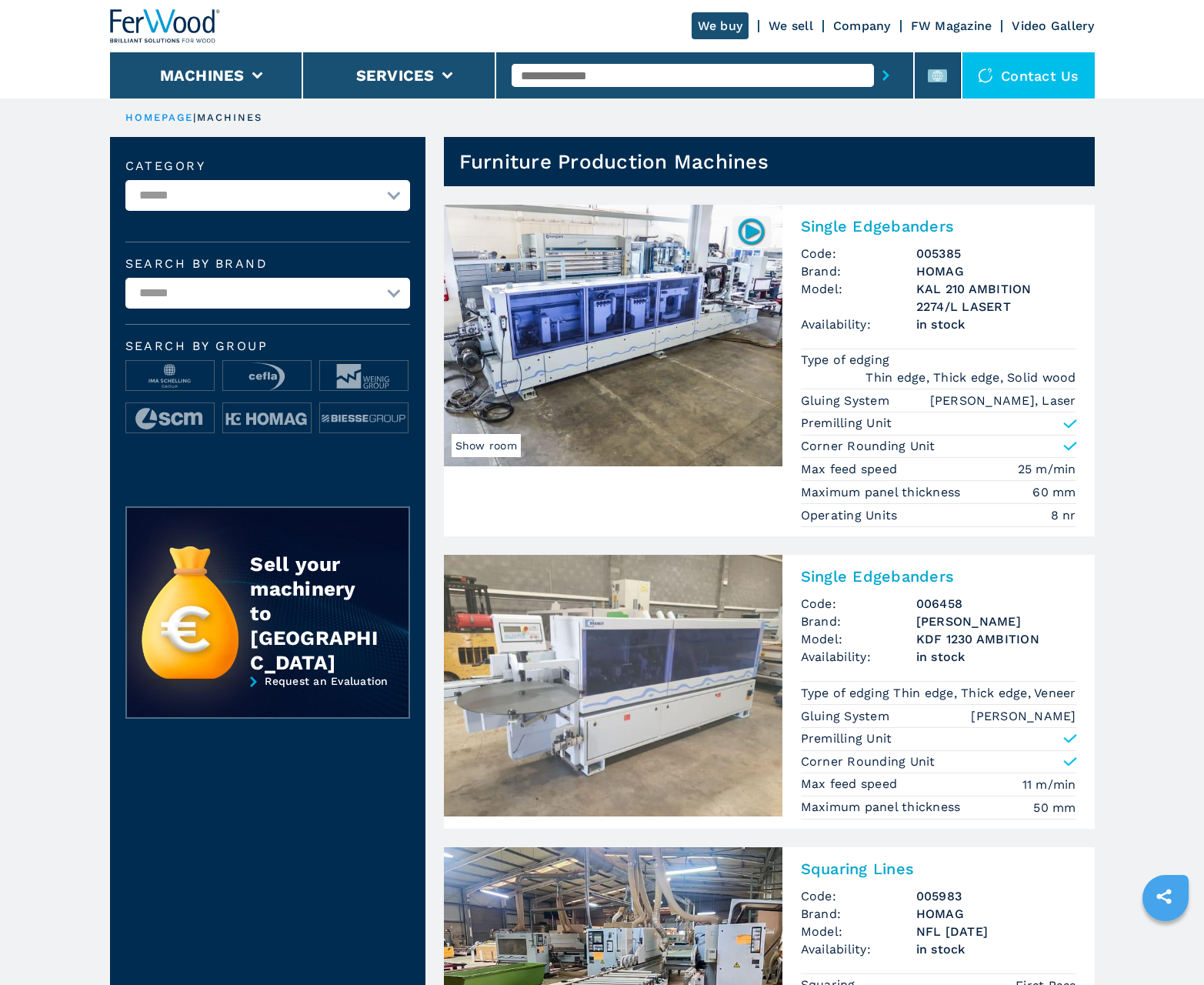
scroll to position [1540, 0]
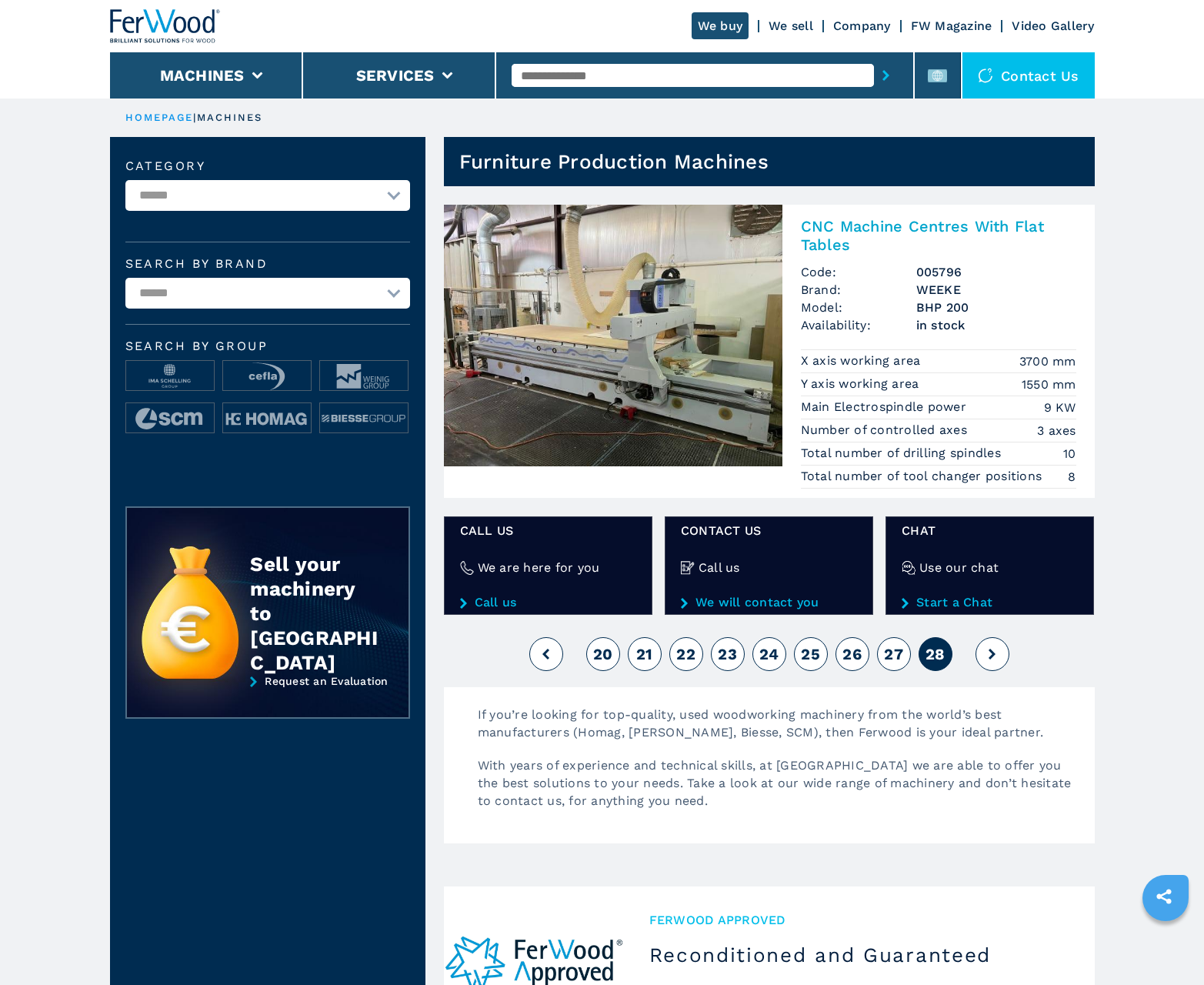
scroll to position [539, 0]
